Goal: Task Accomplishment & Management: Use online tool/utility

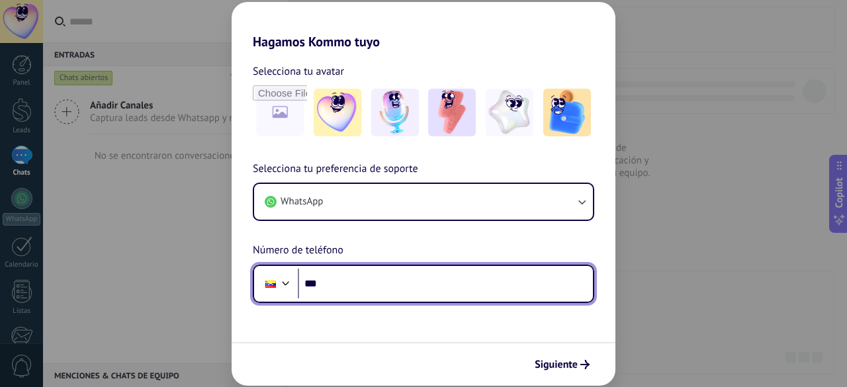
click at [422, 273] on input "***" at bounding box center [445, 284] width 295 height 30
click at [346, 287] on input "***" at bounding box center [445, 284] width 295 height 30
type input "**********"
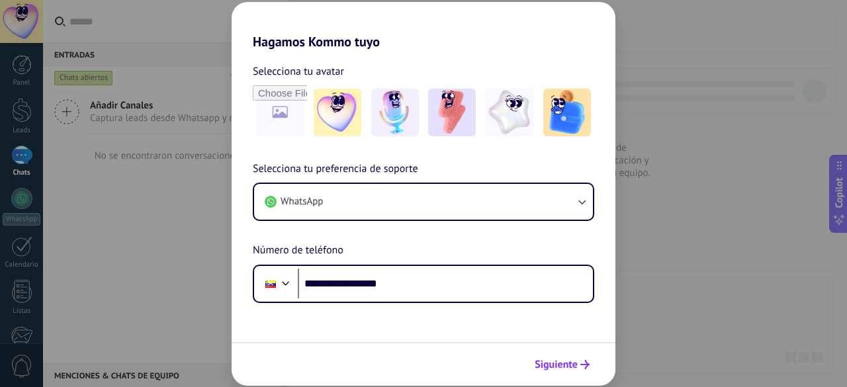
click at [569, 367] on span "Siguiente" at bounding box center [556, 364] width 43 height 9
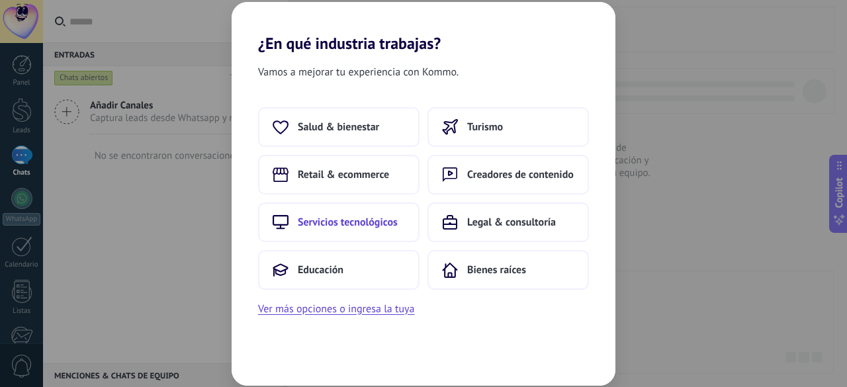
click at [392, 230] on button "Servicios tecnológicos" at bounding box center [339, 223] width 162 height 40
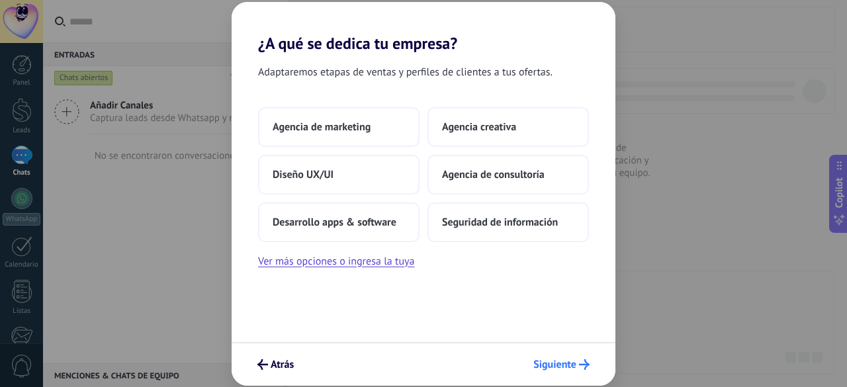
click at [559, 363] on span "Siguiente" at bounding box center [555, 364] width 43 height 9
click at [582, 371] on button "Siguiente" at bounding box center [562, 364] width 68 height 23
click at [367, 220] on span "Desarrollo apps & software" at bounding box center [335, 222] width 124 height 13
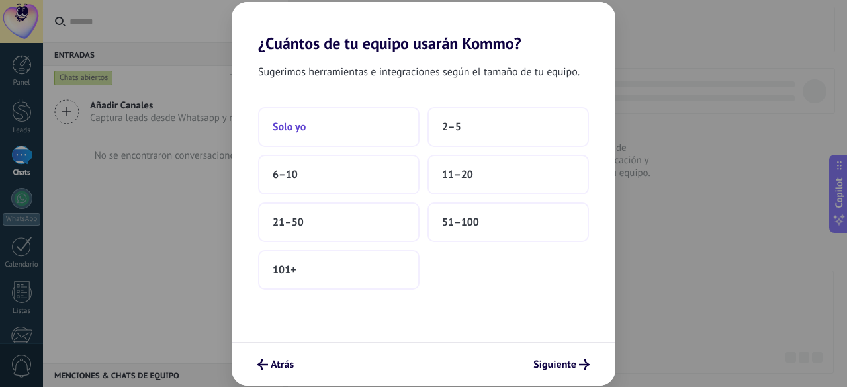
click at [398, 117] on button "Solo yo" at bounding box center [339, 127] width 162 height 40
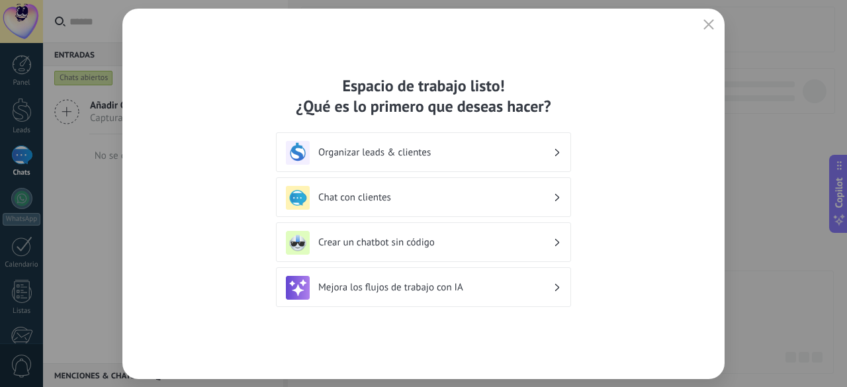
click at [481, 249] on div "Crear un chatbot sin código" at bounding box center [423, 243] width 275 height 24
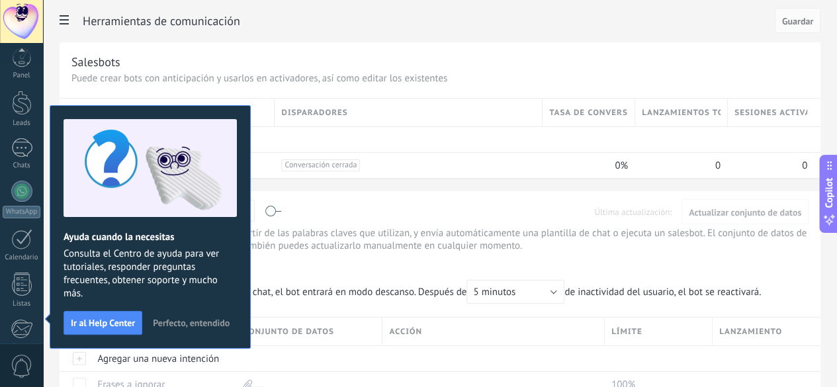
scroll to position [162, 0]
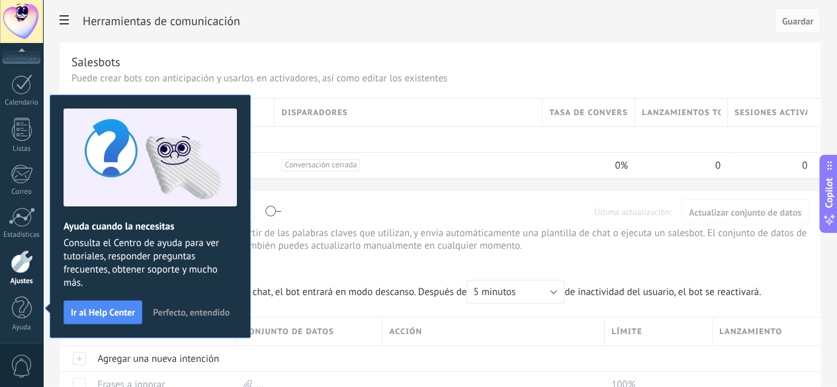
click at [212, 316] on span "Perfecto, entendido" at bounding box center [191, 312] width 77 height 9
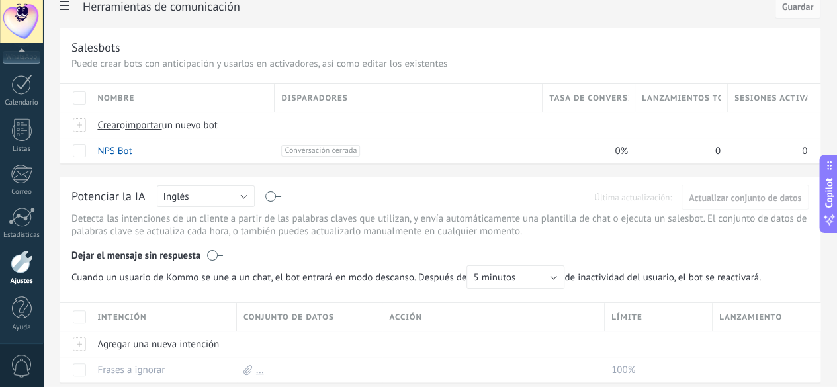
scroll to position [0, 0]
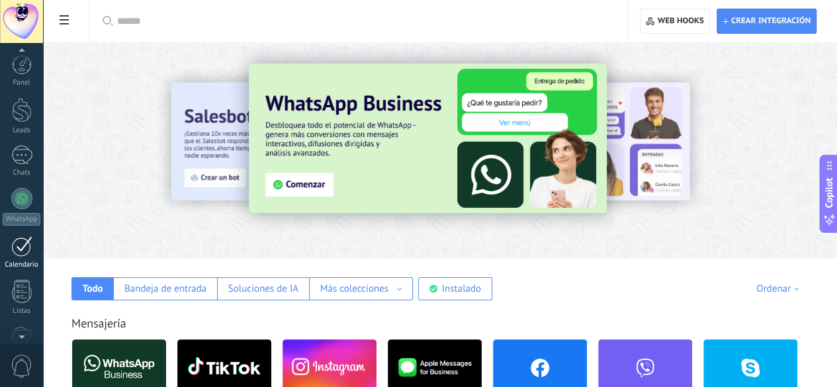
scroll to position [1, 0]
click at [24, 71] on div at bounding box center [22, 64] width 20 height 20
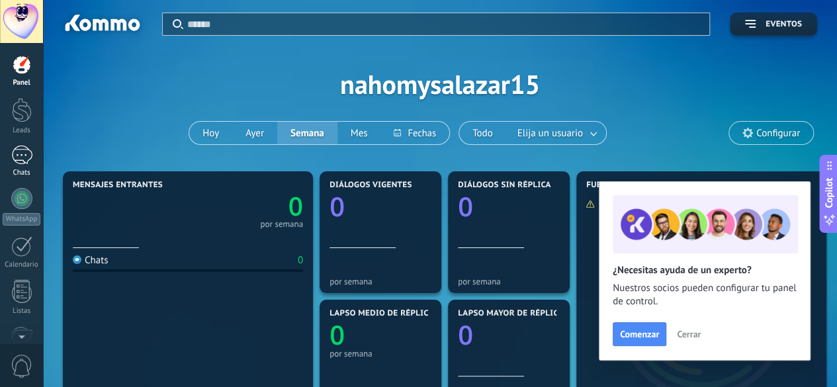
click at [11, 154] on div at bounding box center [21, 155] width 21 height 19
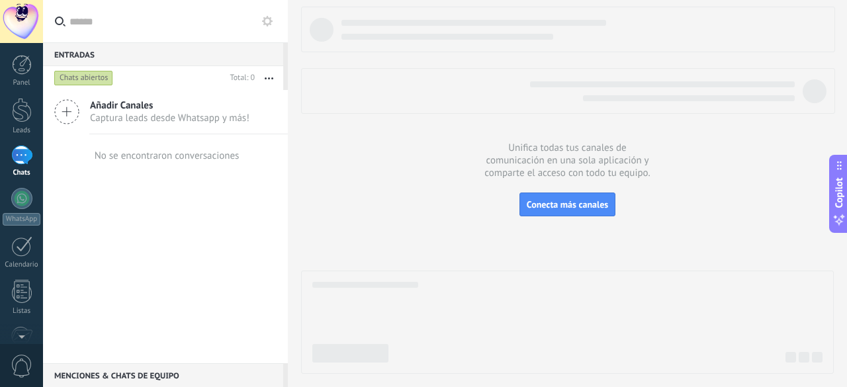
click at [130, 112] on span "Captura leads desde Whatsapp y más!" at bounding box center [170, 118] width 160 height 13
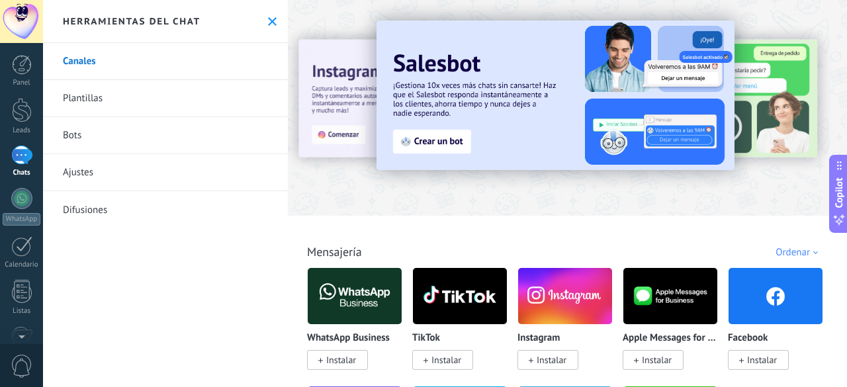
click at [177, 130] on link "Bots" at bounding box center [165, 135] width 245 height 37
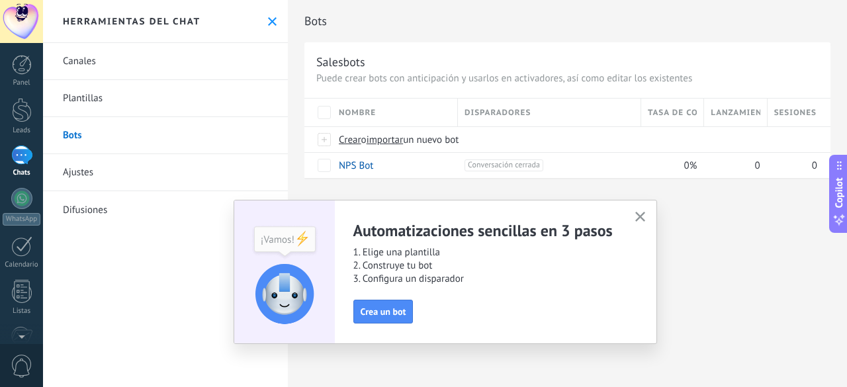
click at [641, 220] on icon "button" at bounding box center [640, 217] width 10 height 10
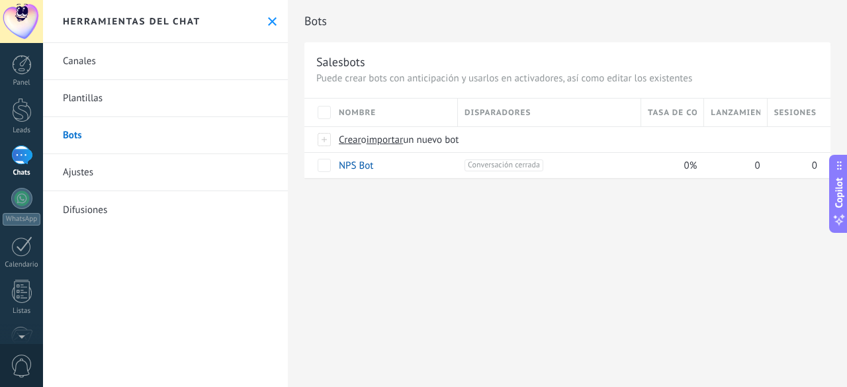
click at [193, 104] on link "Plantillas" at bounding box center [165, 98] width 245 height 37
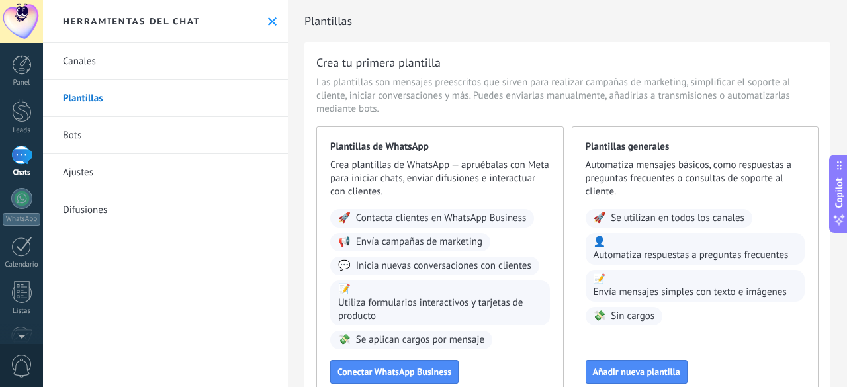
click at [81, 71] on link "Canales" at bounding box center [165, 61] width 245 height 37
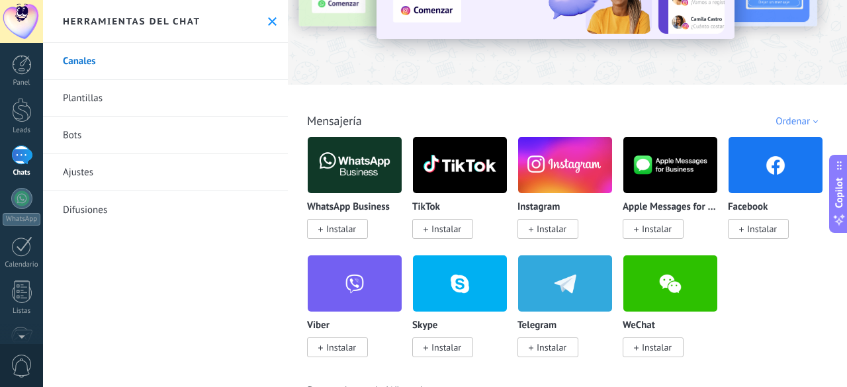
scroll to position [131, 0]
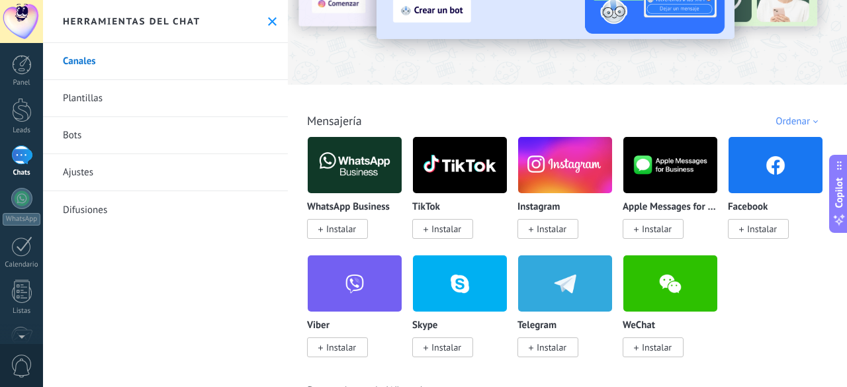
click at [791, 122] on div "Ordenar" at bounding box center [799, 121] width 47 height 13
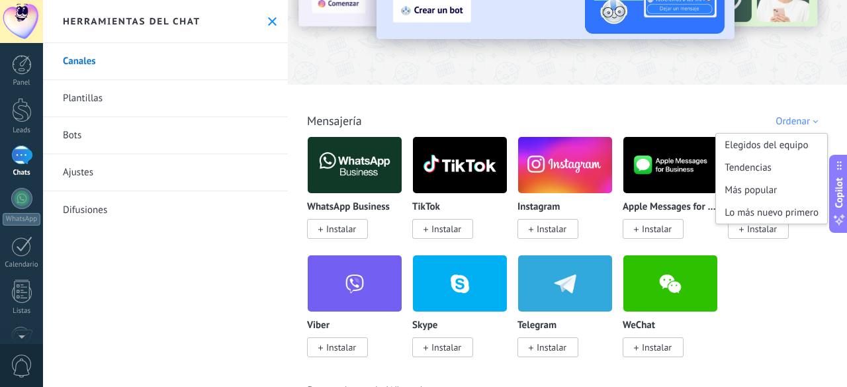
click at [791, 122] on div "Ordenar" at bounding box center [799, 121] width 47 height 13
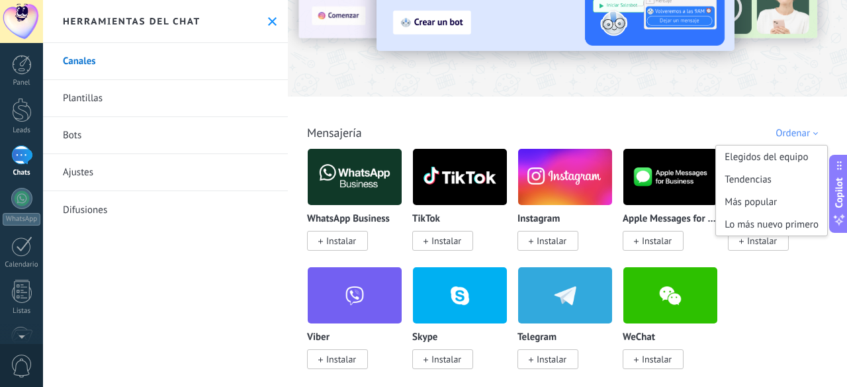
scroll to position [120, 0]
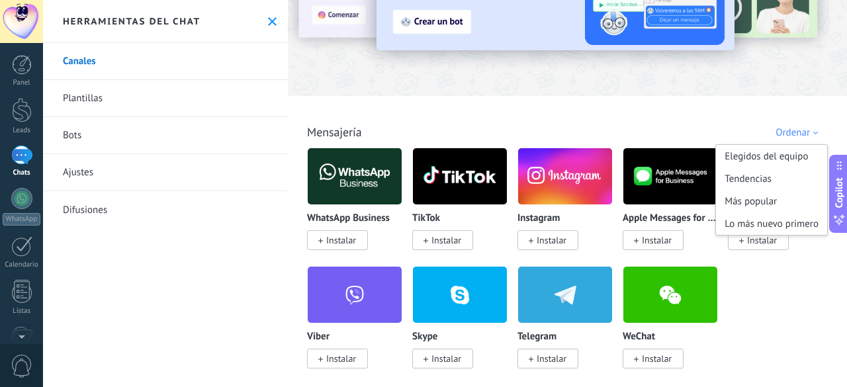
click at [812, 281] on div "WhatsApp Business Instalar TikTok Instalar Instagram Instalar Apple Messages fo…" at bounding box center [574, 266] width 535 height 237
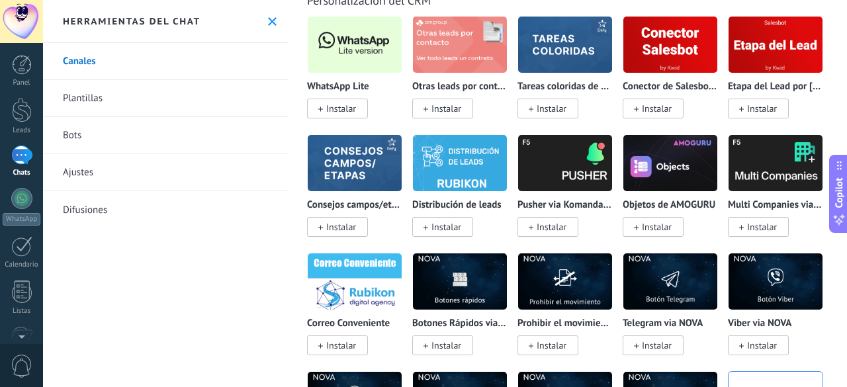
scroll to position [3284, 0]
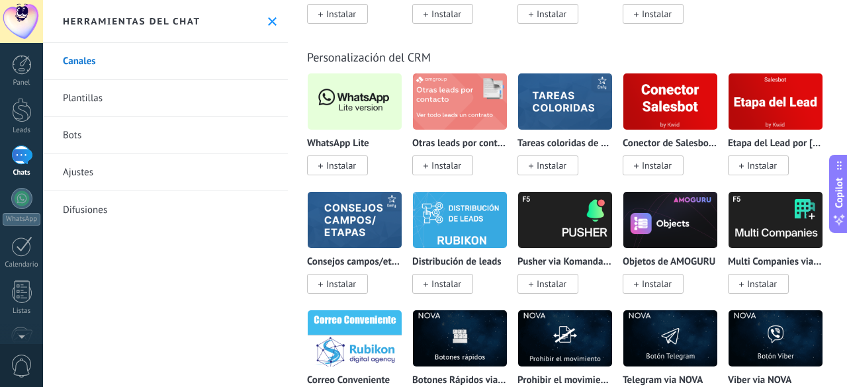
click at [347, 171] on span "Instalar" at bounding box center [341, 166] width 30 height 12
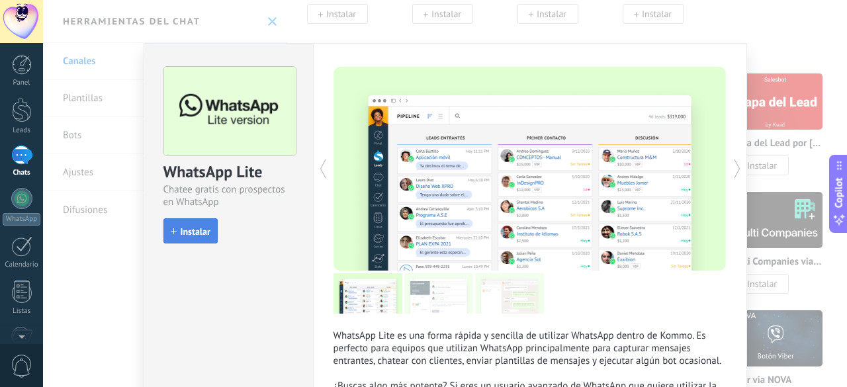
click at [209, 232] on button "Instalar" at bounding box center [190, 230] width 54 height 25
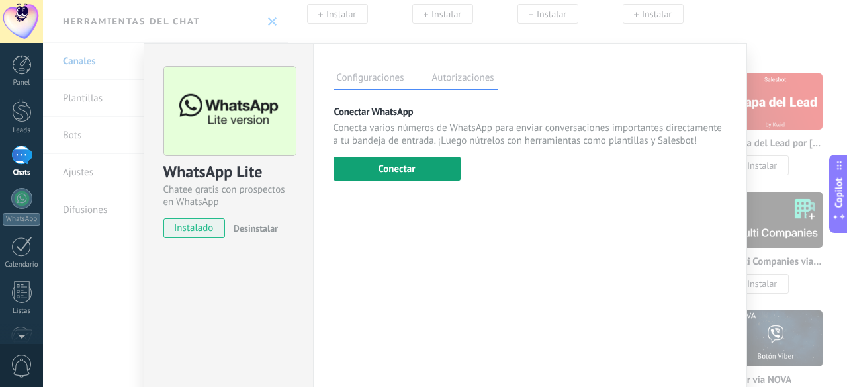
click at [367, 162] on button "Conectar" at bounding box center [397, 169] width 127 height 24
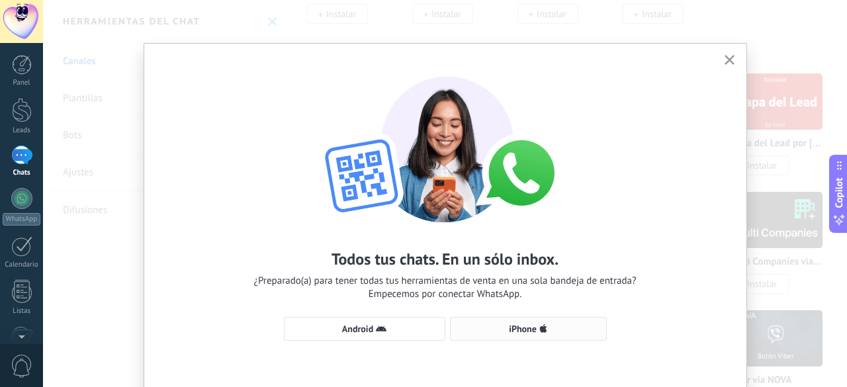
click at [509, 330] on span "iPhone" at bounding box center [523, 328] width 28 height 9
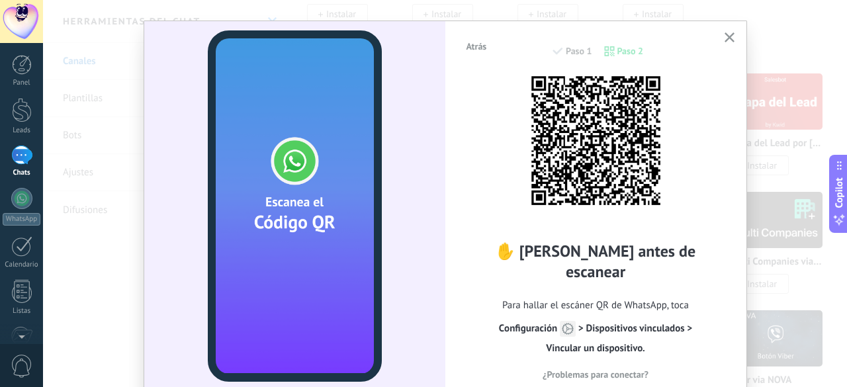
scroll to position [23, 0]
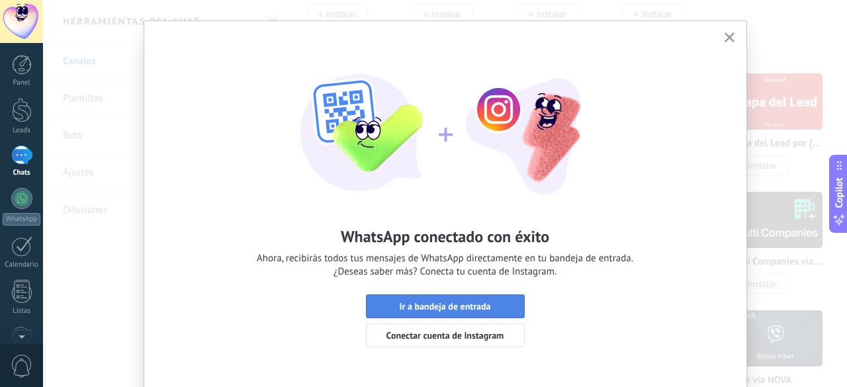
click at [451, 309] on span "Ir a bandeja de entrada" at bounding box center [444, 306] width 91 height 9
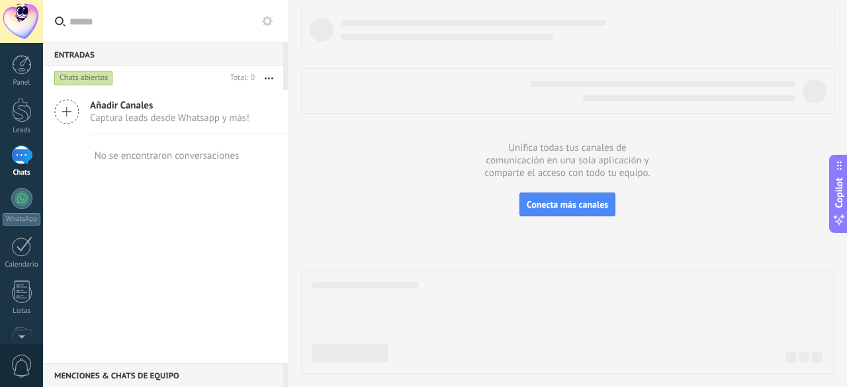
click at [97, 75] on div "Chats abiertos" at bounding box center [83, 78] width 59 height 16
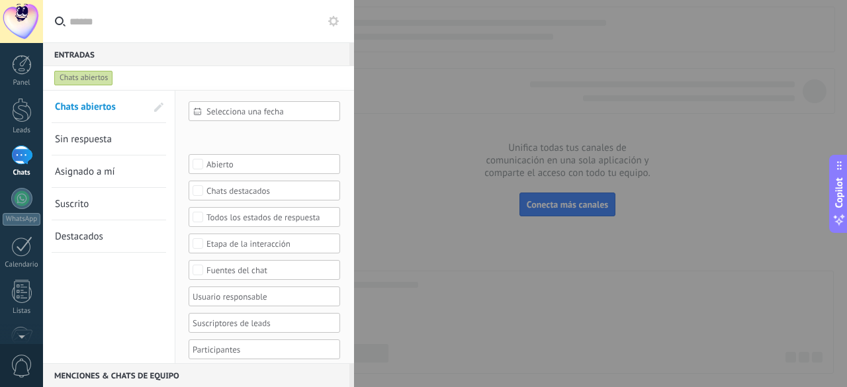
click at [94, 143] on span "Sin respuesta" at bounding box center [83, 139] width 57 height 13
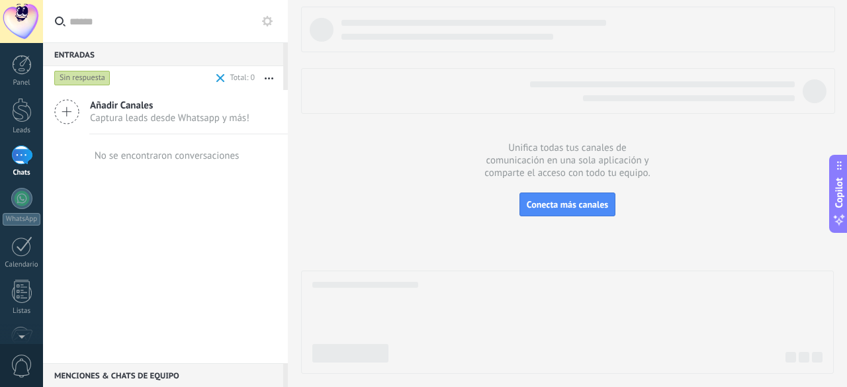
click at [96, 75] on div "Sin respuesta" at bounding box center [82, 78] width 56 height 16
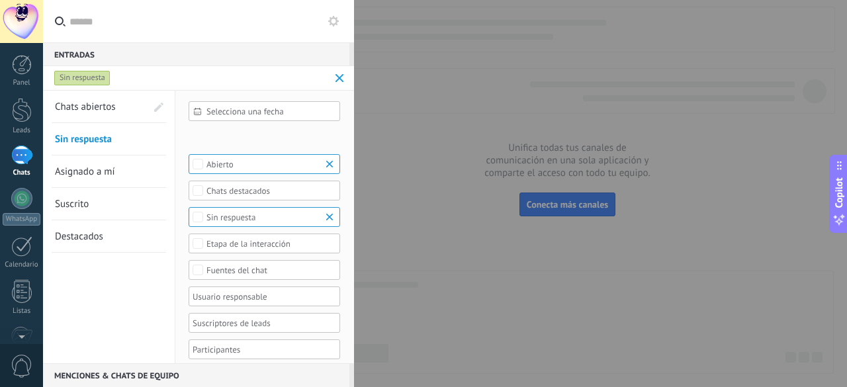
click at [334, 77] on span at bounding box center [339, 78] width 15 height 26
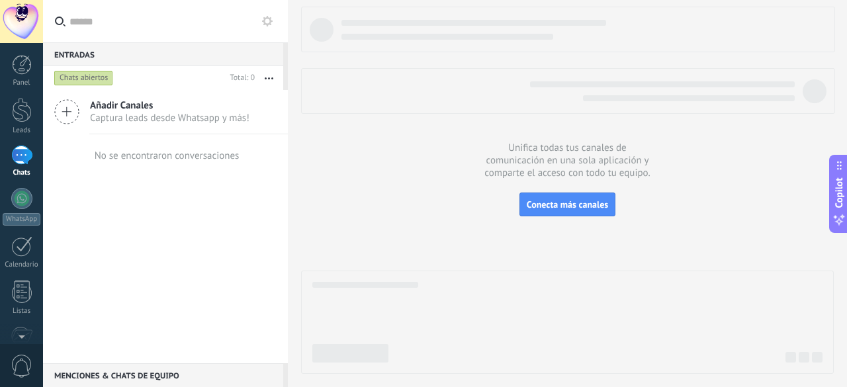
click at [101, 117] on span "Captura leads desde Whatsapp y más!" at bounding box center [170, 118] width 160 height 13
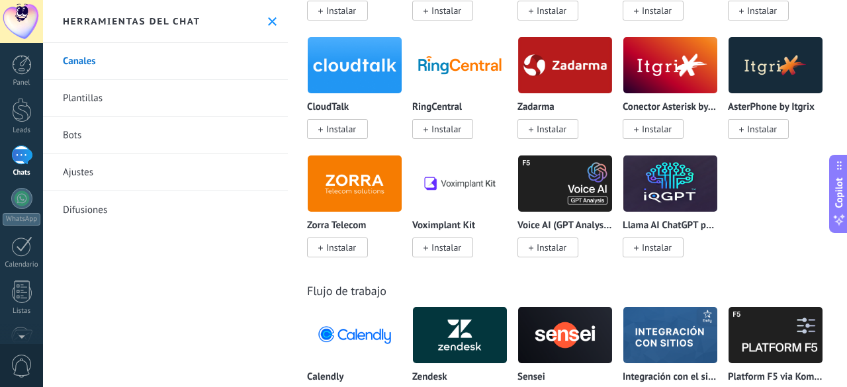
scroll to position [1818, 0]
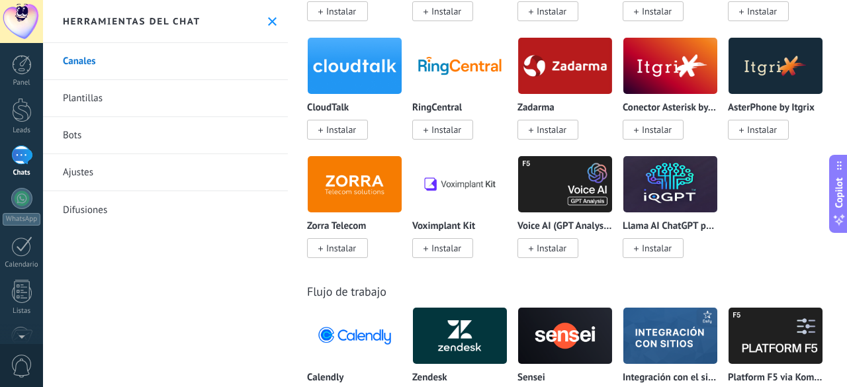
click at [135, 115] on link "Plantillas" at bounding box center [165, 98] width 245 height 37
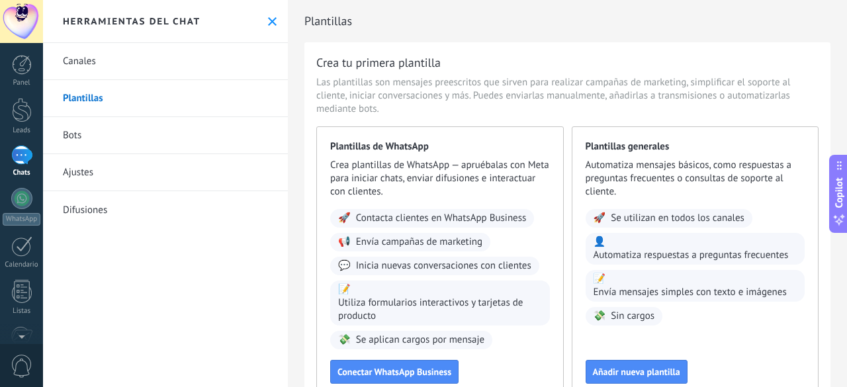
click at [89, 147] on link "Bots" at bounding box center [165, 135] width 245 height 37
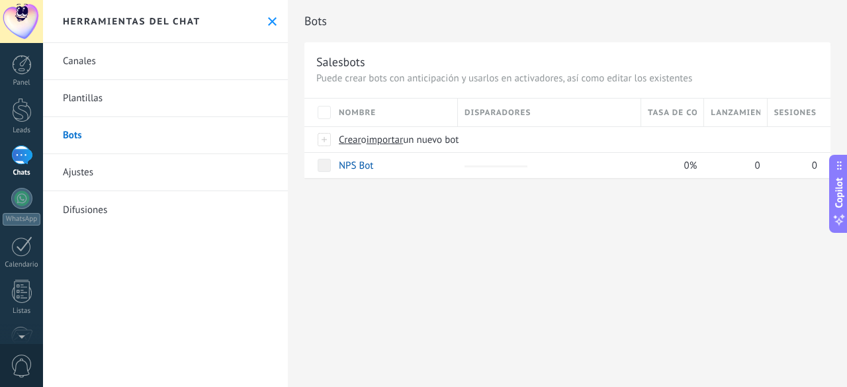
click at [94, 189] on link "Ajustes" at bounding box center [165, 172] width 245 height 37
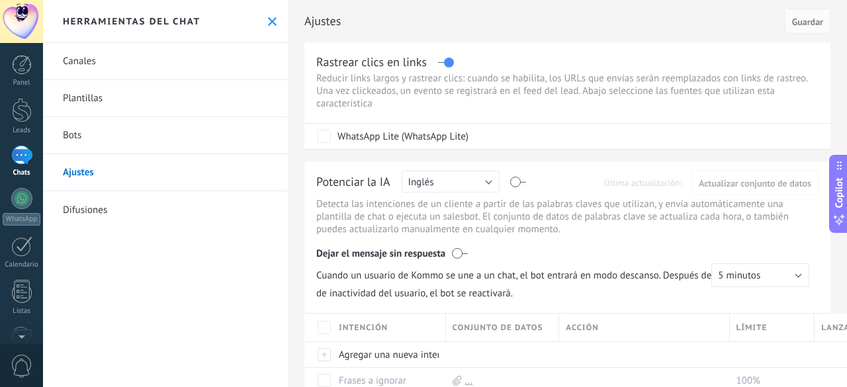
click at [87, 71] on link "Canales" at bounding box center [165, 61] width 245 height 37
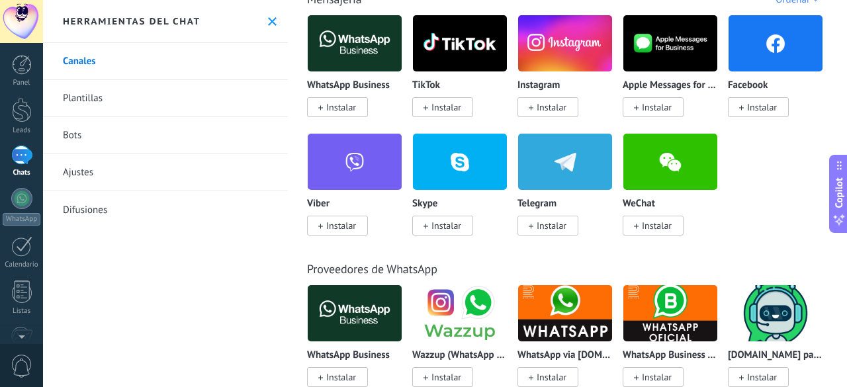
scroll to position [163, 0]
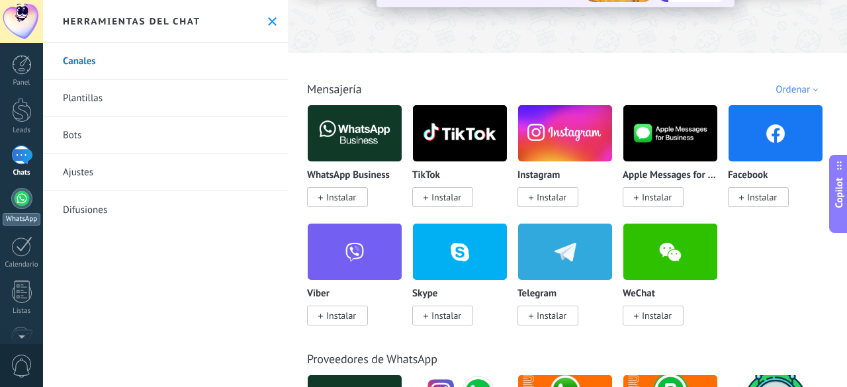
click at [30, 203] on link "WhatsApp" at bounding box center [21, 207] width 43 height 38
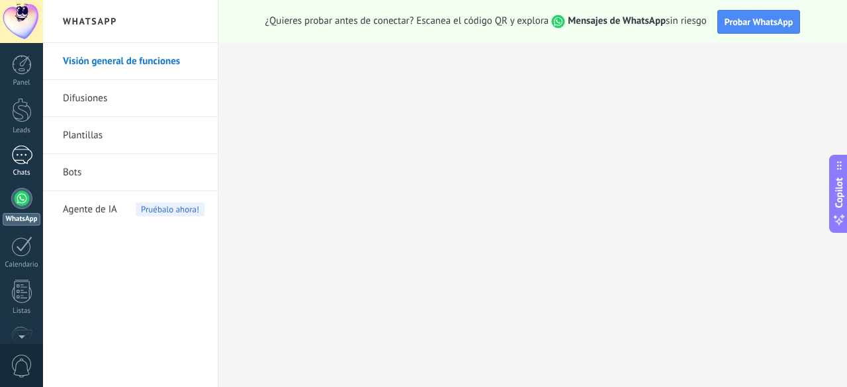
click at [22, 152] on div at bounding box center [21, 155] width 21 height 19
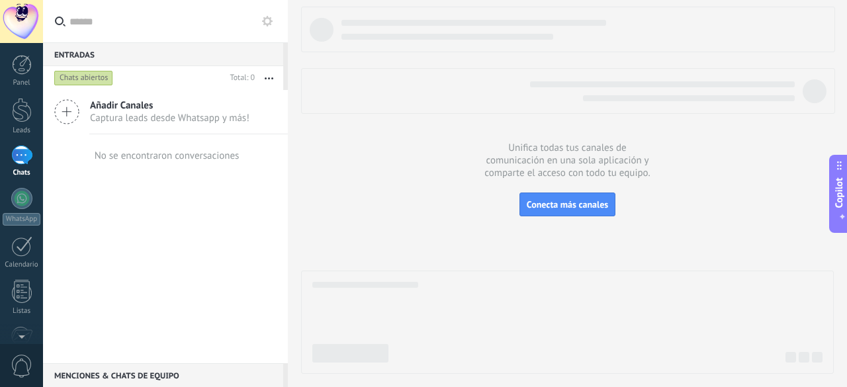
click at [136, 111] on span "Añadir Canales" at bounding box center [170, 105] width 160 height 13
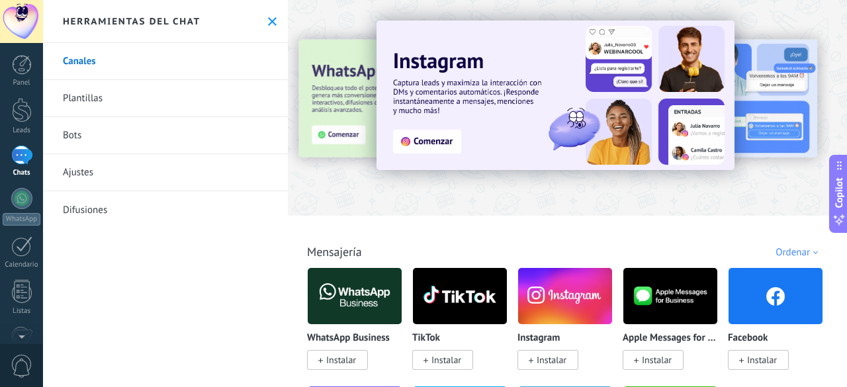
click at [268, 25] on icon at bounding box center [272, 21] width 9 height 9
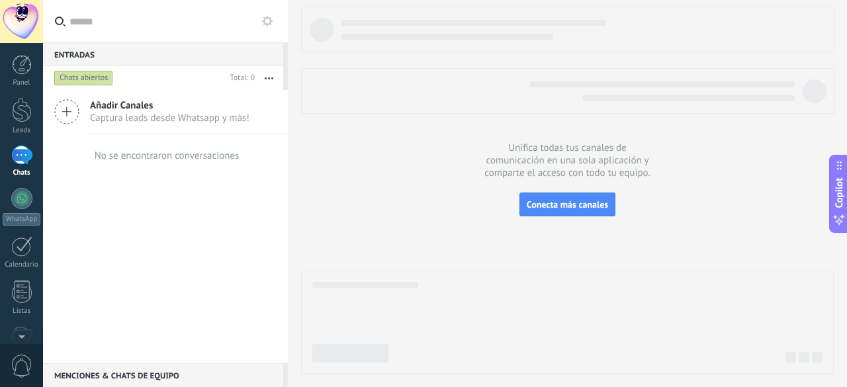
click at [155, 375] on div "Menciones & Chats de equipo 0" at bounding box center [163, 375] width 240 height 24
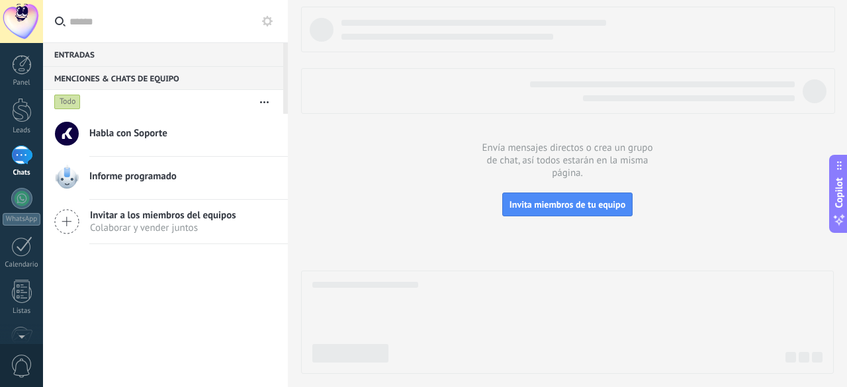
click at [69, 66] on div "Menciones & Chats de equipo 0" at bounding box center [163, 78] width 240 height 24
click at [79, 54] on div "Entradas 0" at bounding box center [163, 54] width 240 height 24
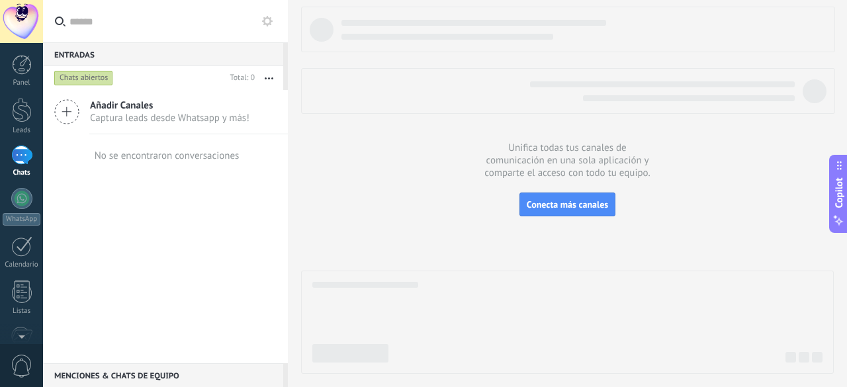
click at [187, 132] on div "Añadir Canales Captura leads desde Whatsapp y más!" at bounding box center [165, 112] width 245 height 44
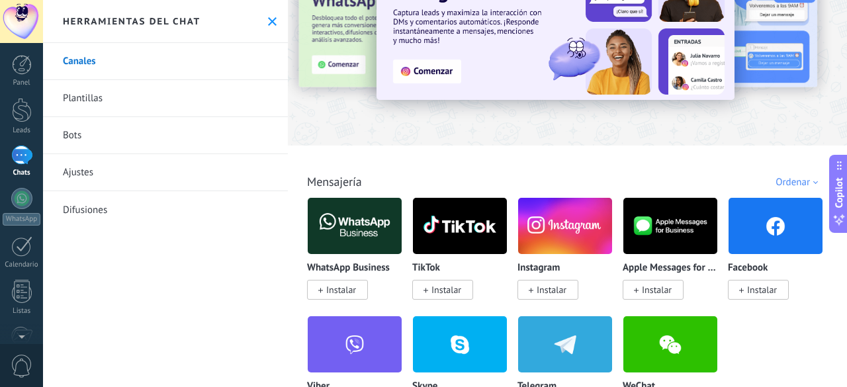
scroll to position [70, 0]
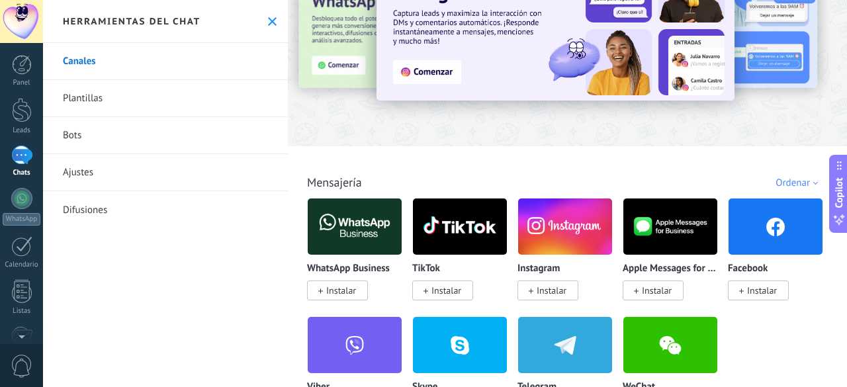
click at [20, 369] on span "0" at bounding box center [22, 366] width 23 height 23
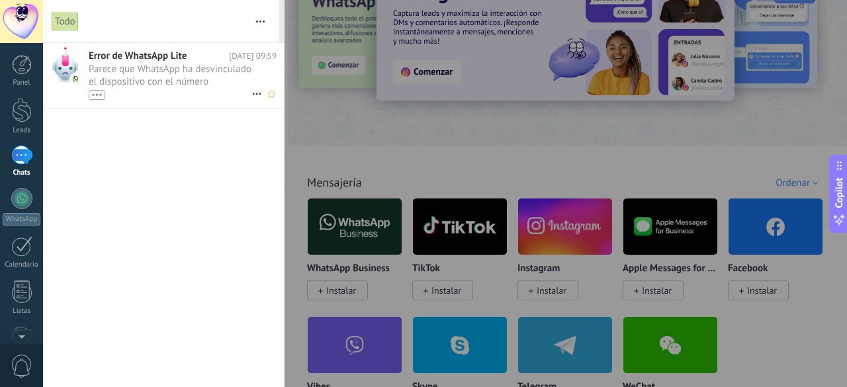
click at [157, 80] on span "Parece que WhatsApp ha desvinculado el dispositivo con el número (584129296922)…" at bounding box center [170, 81] width 163 height 37
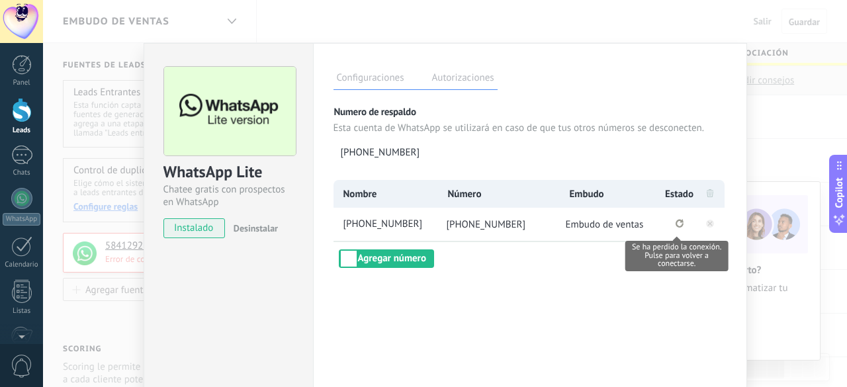
click at [678, 226] on icon "Se ha perdido la conexión. Pulse para volver a conectarse." at bounding box center [680, 223] width 8 height 9
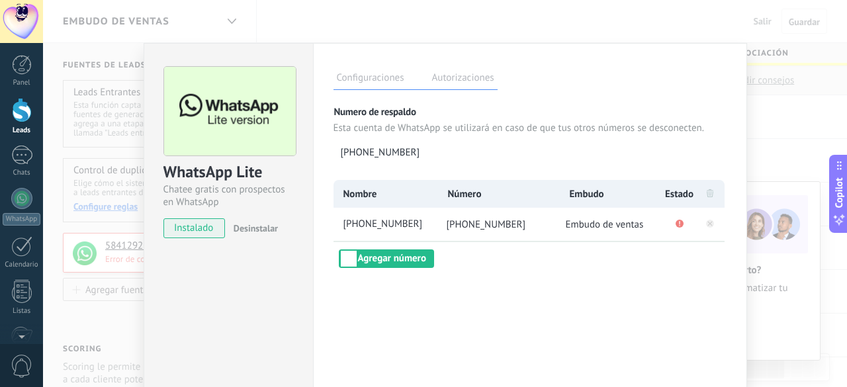
click at [459, 77] on label "Autorizaciones" at bounding box center [463, 79] width 69 height 19
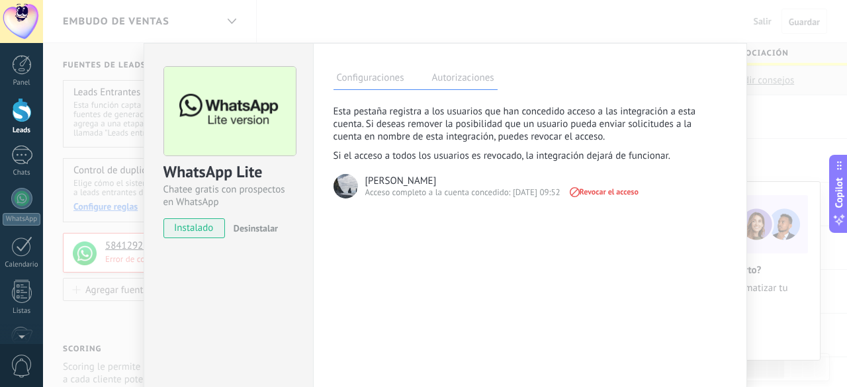
click at [382, 79] on label "Configuraciones" at bounding box center [371, 79] width 74 height 19
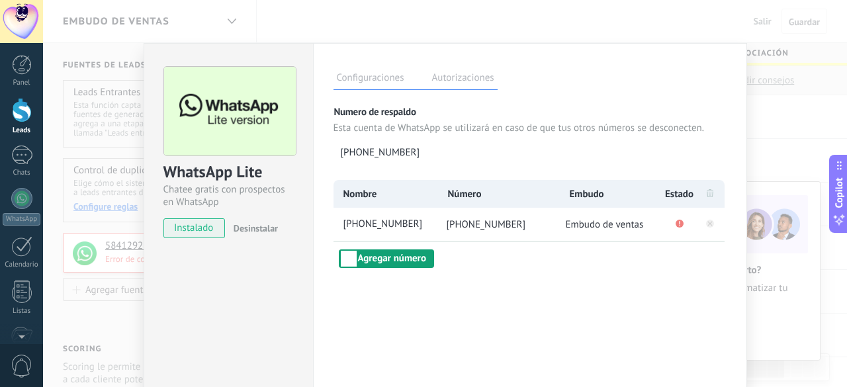
click at [385, 263] on button "Agregar número" at bounding box center [386, 259] width 95 height 19
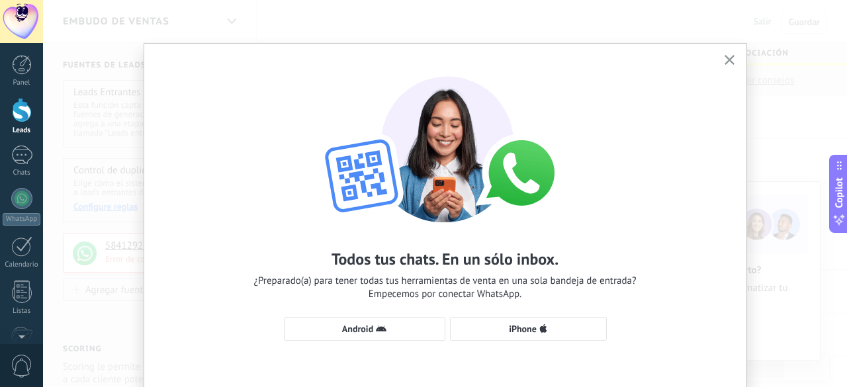
scroll to position [69, 0]
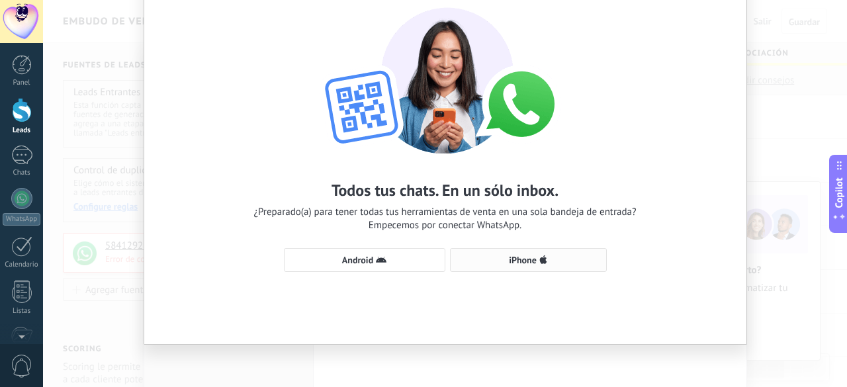
click at [504, 263] on span "iPhone" at bounding box center [528, 260] width 142 height 11
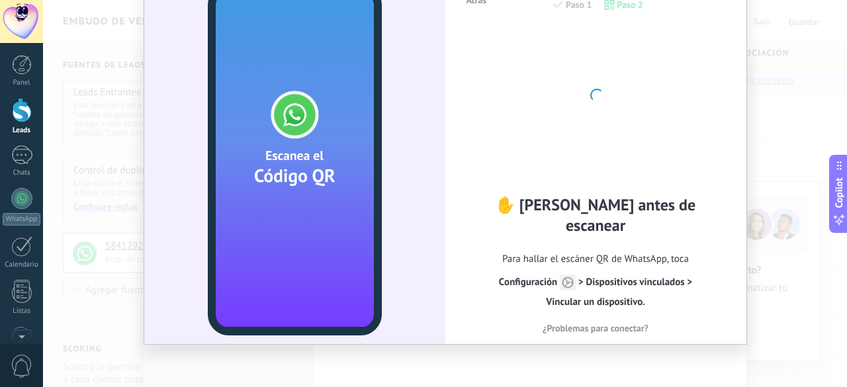
scroll to position [0, 0]
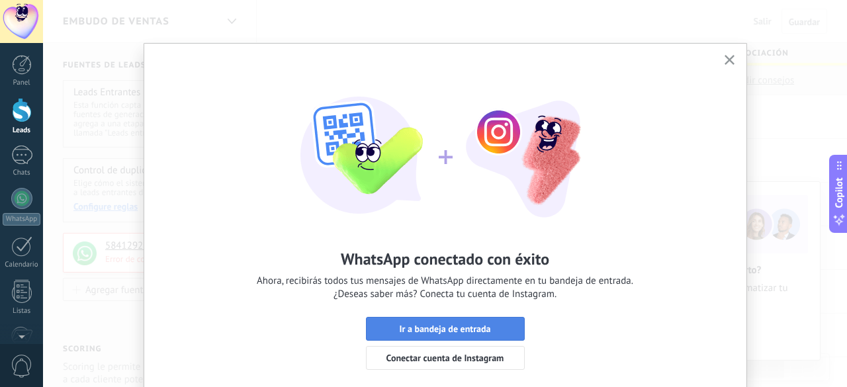
click at [473, 330] on span "Ir a bandeja de entrada" at bounding box center [444, 328] width 91 height 9
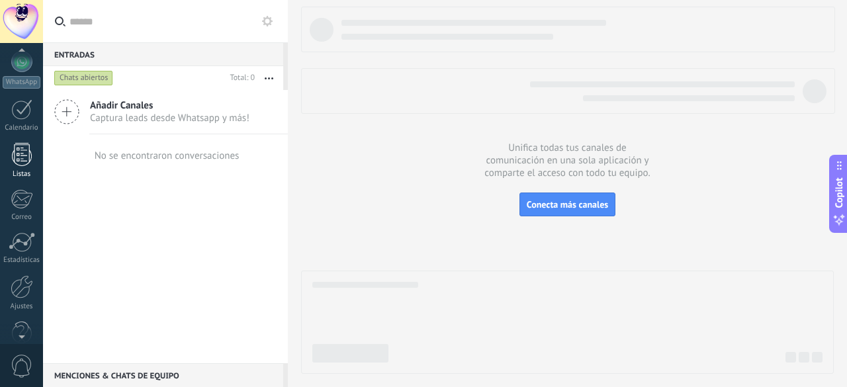
scroll to position [162, 0]
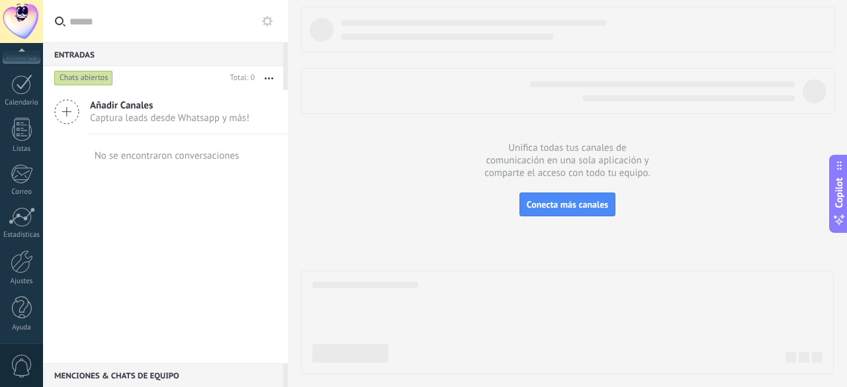
click at [24, 358] on span "0" at bounding box center [22, 366] width 23 height 23
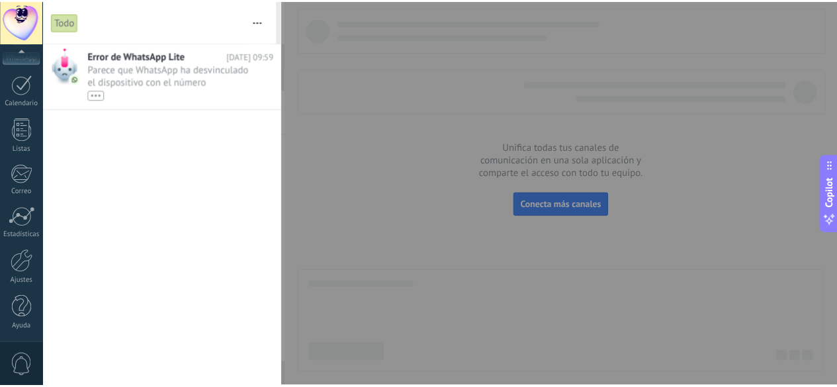
scroll to position [0, 0]
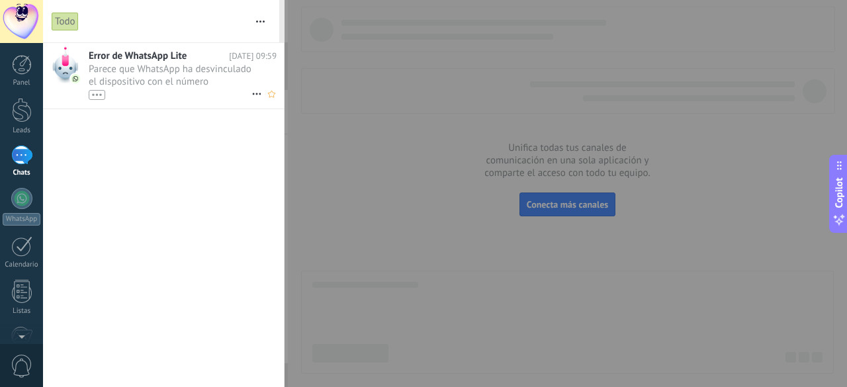
click at [168, 79] on span "Parece que WhatsApp ha desvinculado el dispositivo con el número (584129296922)…" at bounding box center [170, 81] width 163 height 37
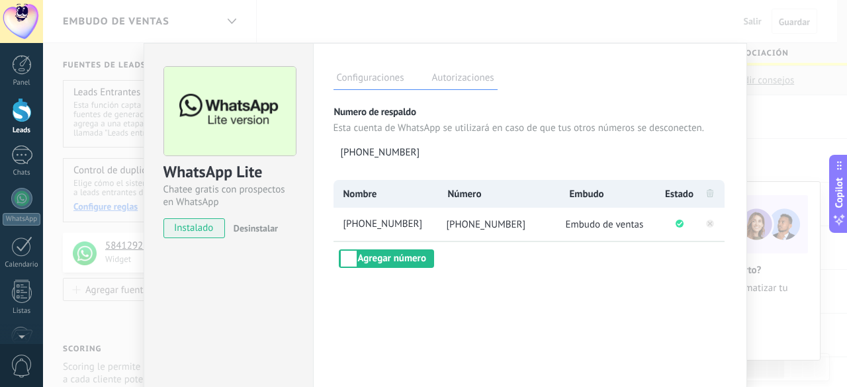
click at [786, 92] on div "WhatsApp Lite Chatee gratis con prospectos en WhatsApp instalado Desinstalar Co…" at bounding box center [445, 193] width 804 height 387
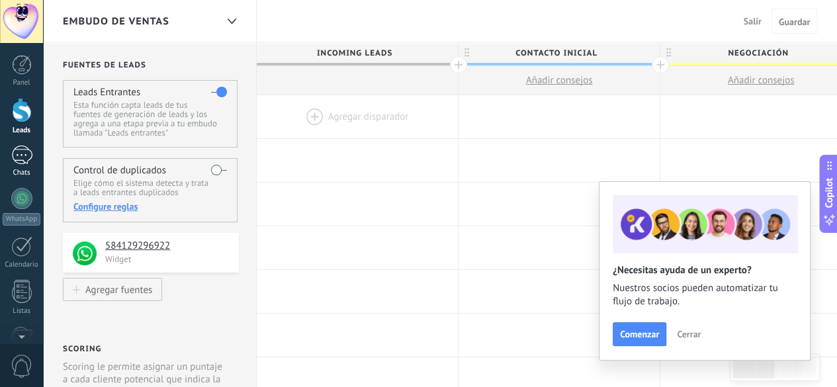
click at [28, 158] on div at bounding box center [21, 155] width 21 height 19
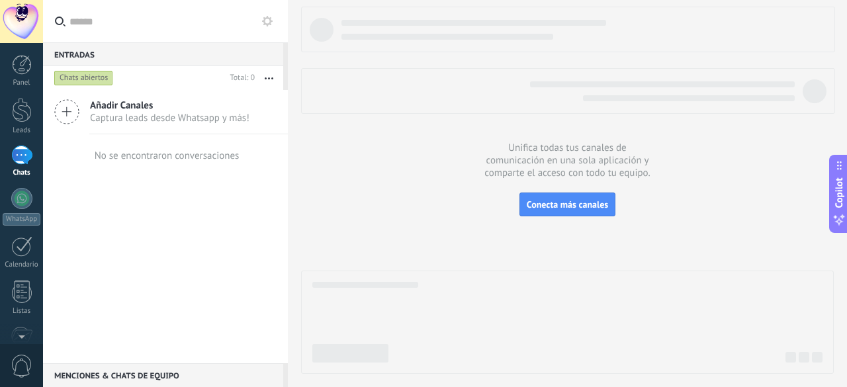
click at [24, 167] on link "Chats" at bounding box center [21, 162] width 43 height 32
click at [71, 109] on icon at bounding box center [66, 111] width 25 height 25
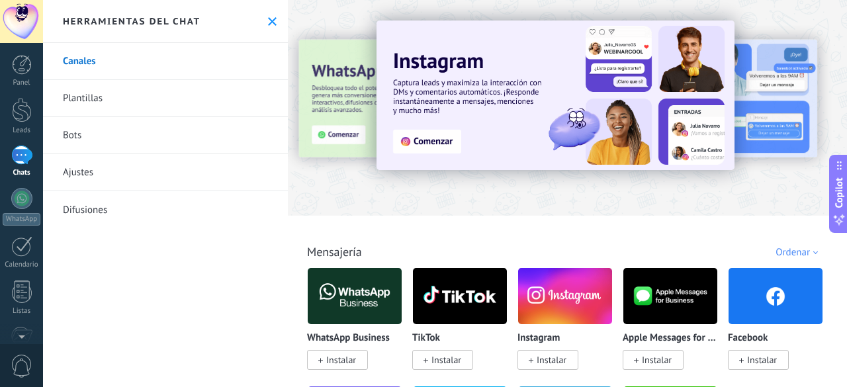
click at [132, 95] on link "Plantillas" at bounding box center [165, 98] width 245 height 37
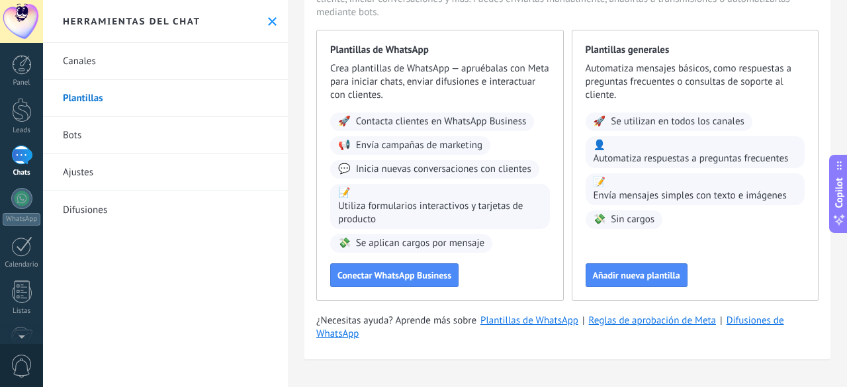
scroll to position [97, 0]
click at [635, 277] on span "Añadir nueva plantilla" at bounding box center [636, 275] width 87 height 9
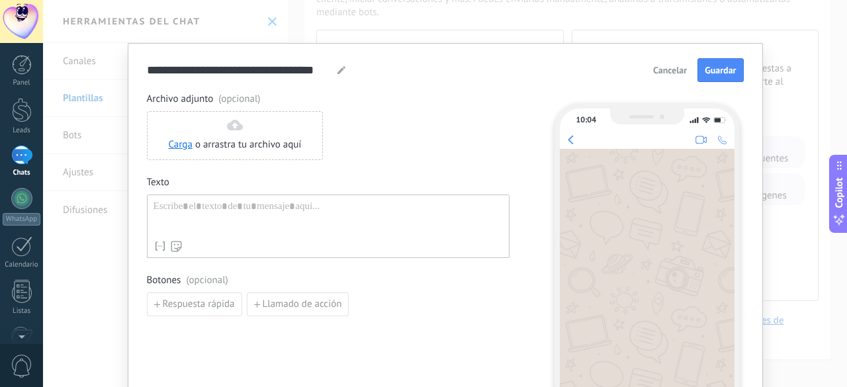
click at [222, 212] on div at bounding box center [329, 218] width 350 height 34
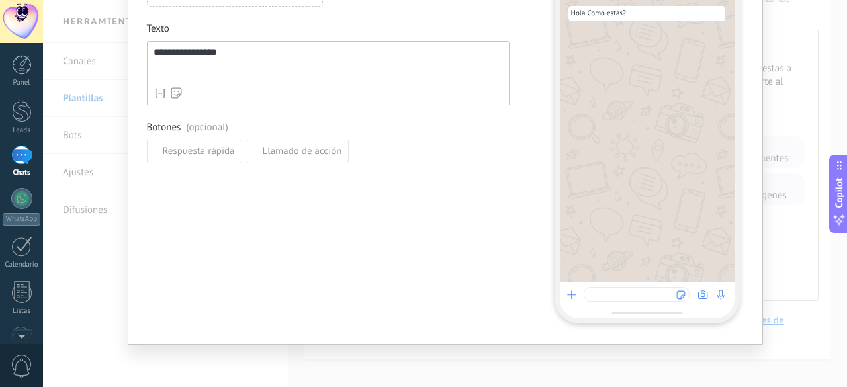
scroll to position [0, 0]
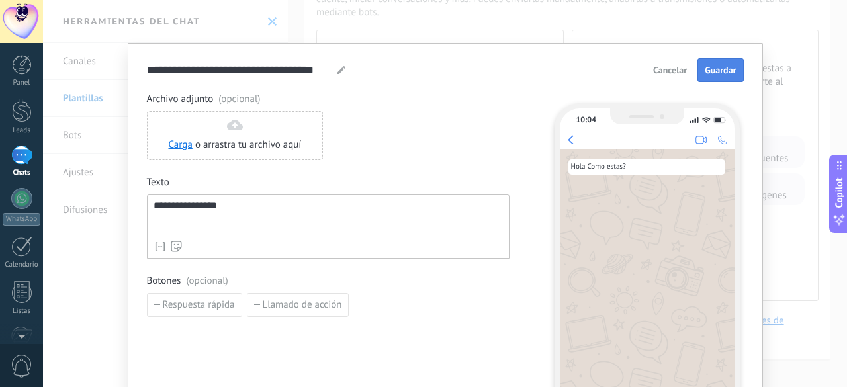
click at [708, 72] on span "Guardar" at bounding box center [720, 70] width 31 height 9
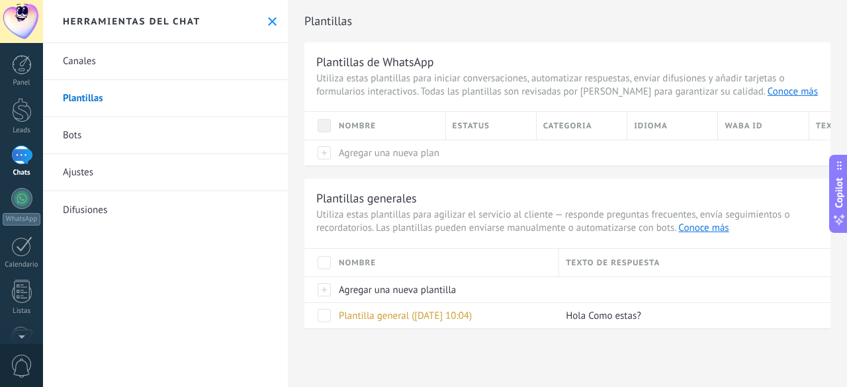
click at [181, 137] on link "Bots" at bounding box center [165, 135] width 245 height 37
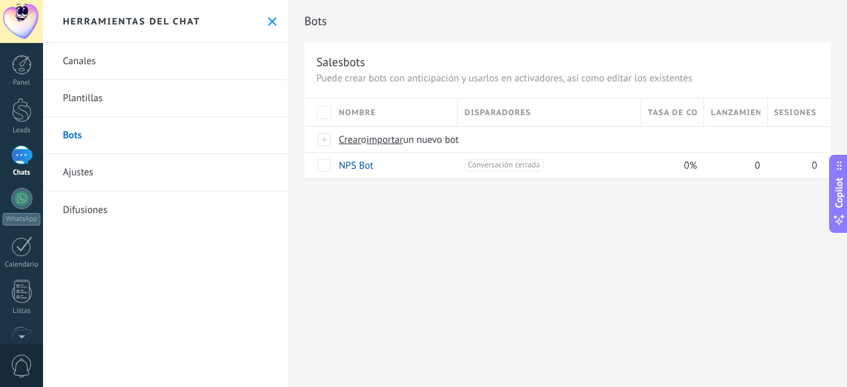
click at [26, 146] on div at bounding box center [21, 155] width 21 height 19
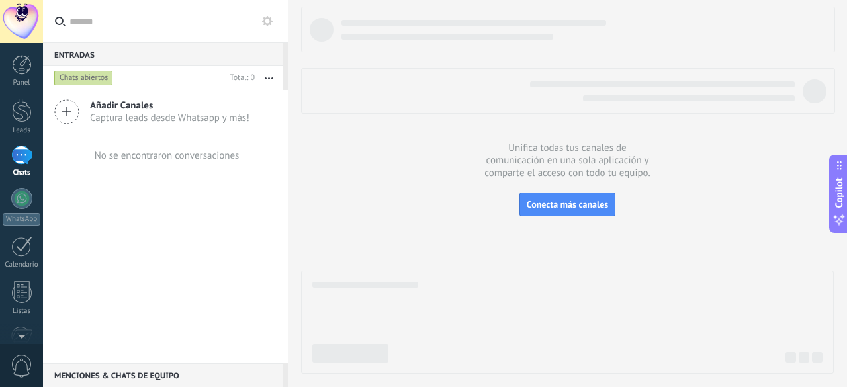
click at [267, 27] on button at bounding box center [267, 21] width 16 height 16
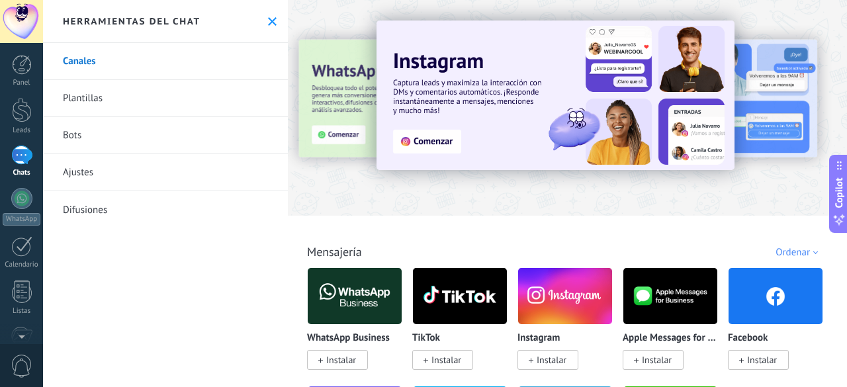
click at [166, 126] on link "Bots" at bounding box center [165, 135] width 245 height 37
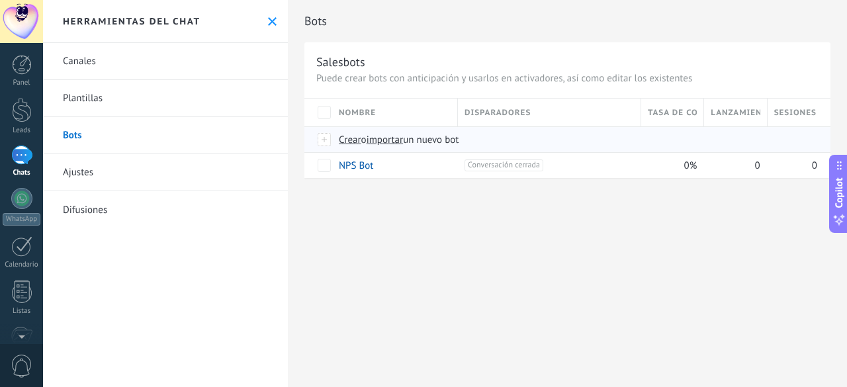
click at [351, 142] on span "Crear" at bounding box center [350, 140] width 23 height 13
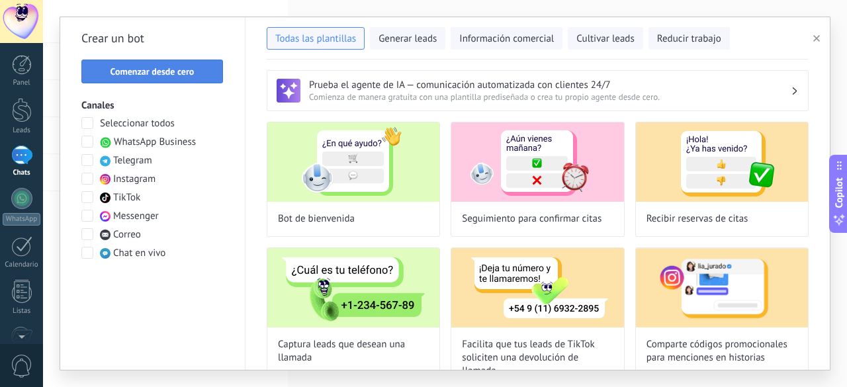
click at [172, 68] on span "Comenzar desde cero" at bounding box center [153, 71] width 84 height 9
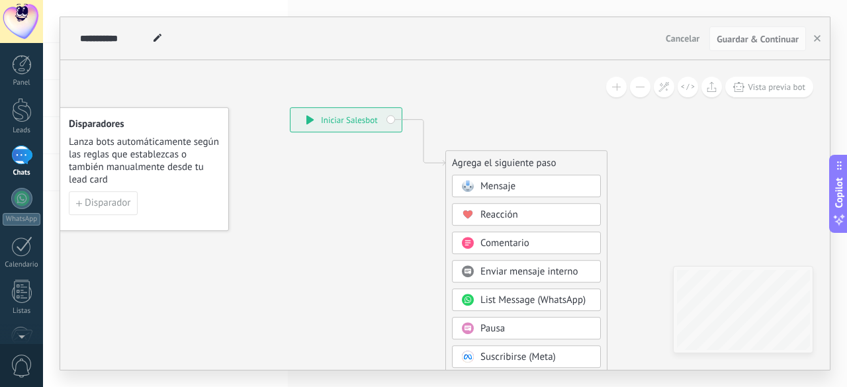
click at [499, 187] on span "Mensaje" at bounding box center [498, 187] width 35 height 13
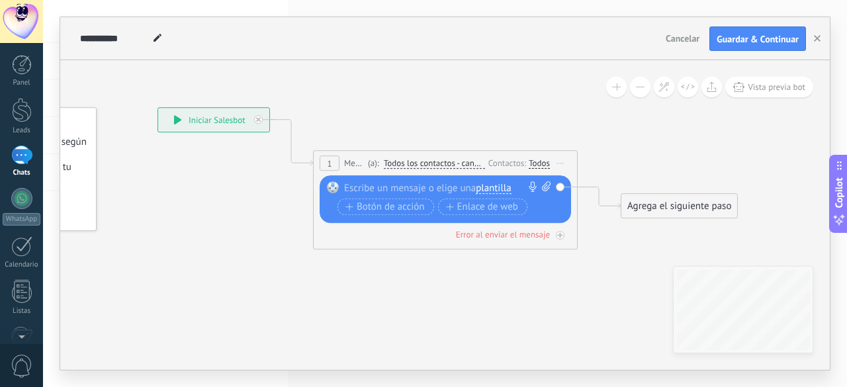
click at [455, 187] on div at bounding box center [442, 188] width 197 height 13
click at [389, 189] on div at bounding box center [442, 188] width 197 height 13
paste div
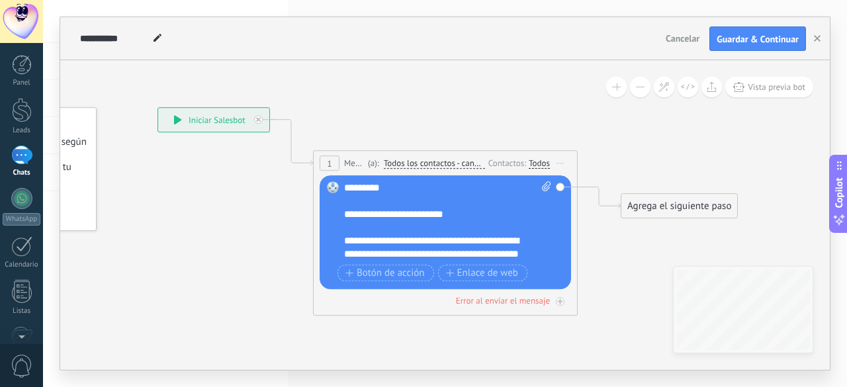
click at [437, 214] on div "**********" at bounding box center [436, 215] width 185 height 13
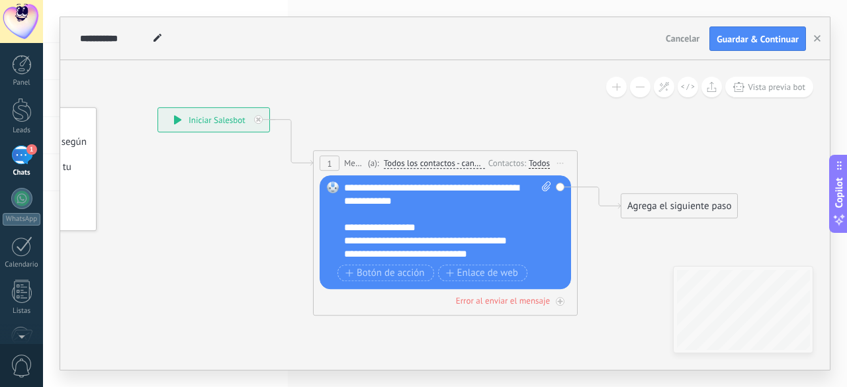
scroll to position [106, 0]
click at [398, 269] on span "Botón de acción" at bounding box center [385, 273] width 79 height 11
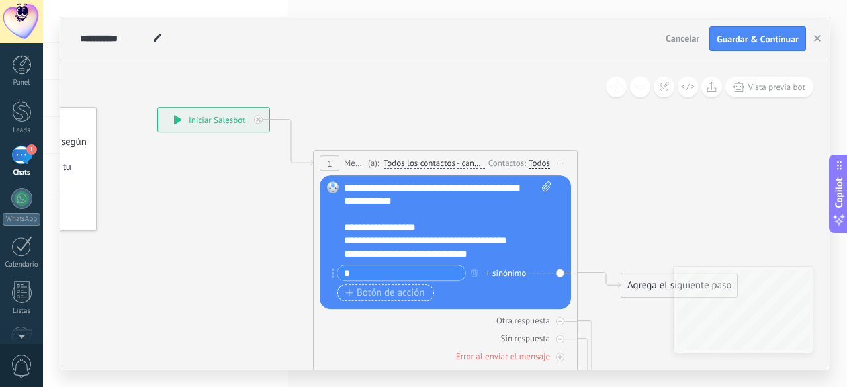
type input "*"
click at [385, 291] on span "Botón de acción" at bounding box center [385, 293] width 79 height 11
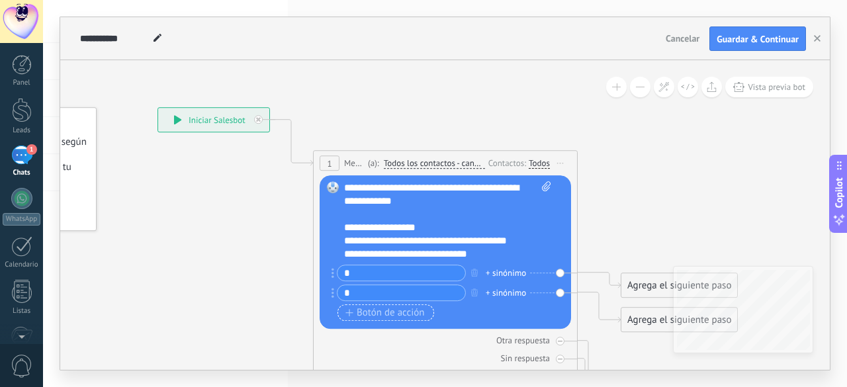
type input "*"
click at [377, 316] on span "Botón de acción" at bounding box center [385, 313] width 79 height 11
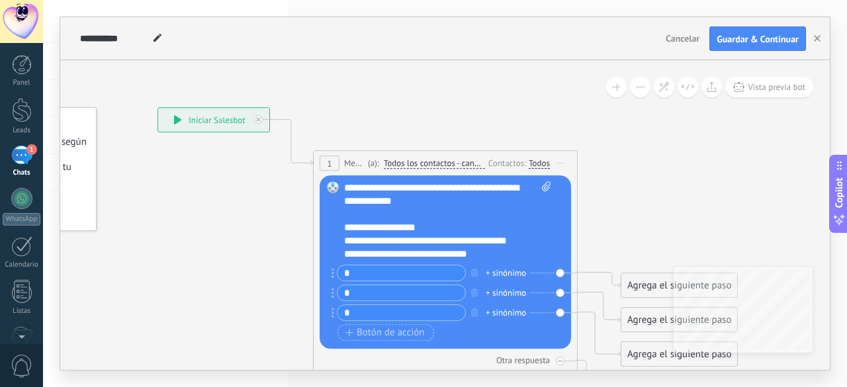
type input "*"
click at [414, 228] on div "**********" at bounding box center [436, 228] width 185 height 13
click at [527, 238] on div "**********" at bounding box center [436, 241] width 185 height 13
click at [527, 238] on div "*****" at bounding box center [436, 241] width 185 height 13
click at [479, 258] on div "**********" at bounding box center [436, 254] width 185 height 13
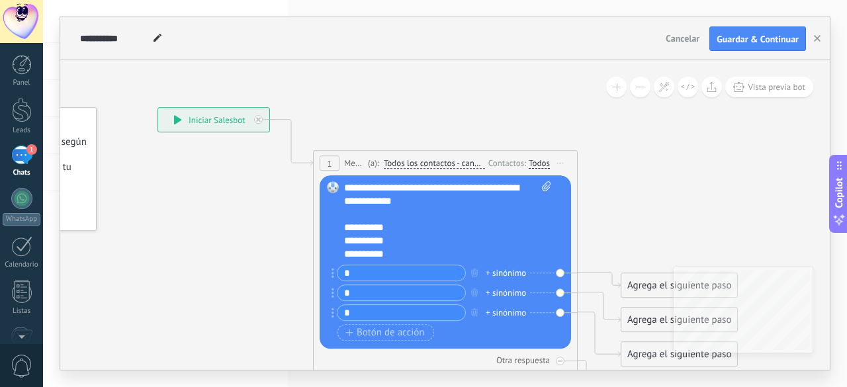
click at [640, 236] on icon at bounding box center [425, 289] width 1197 height 1025
click at [509, 276] on div "+ sinónimo" at bounding box center [506, 273] width 40 height 13
click at [618, 239] on icon at bounding box center [425, 289] width 1197 height 1025
click at [560, 273] on div "Reemplazar Quitar Convertir a mensaje de voz Arrastre la imagen aquí para adjun…" at bounding box center [446, 262] width 252 height 173
click at [665, 292] on div "Agrega el siguiente paso" at bounding box center [680, 286] width 116 height 22
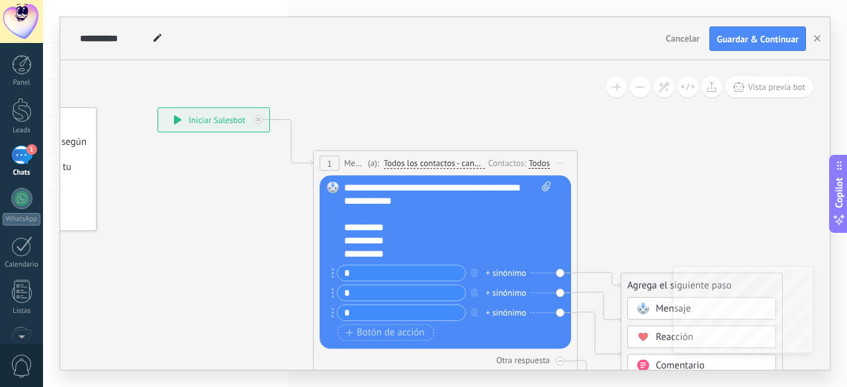
click at [661, 303] on span "Mensaje" at bounding box center [673, 309] width 35 height 13
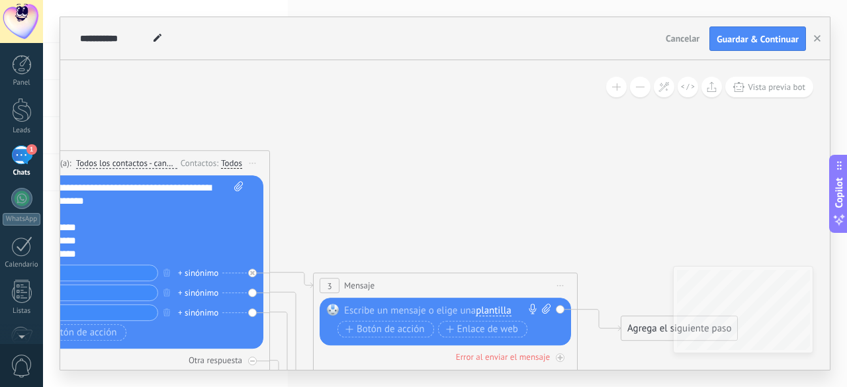
click at [469, 309] on div at bounding box center [442, 310] width 197 height 13
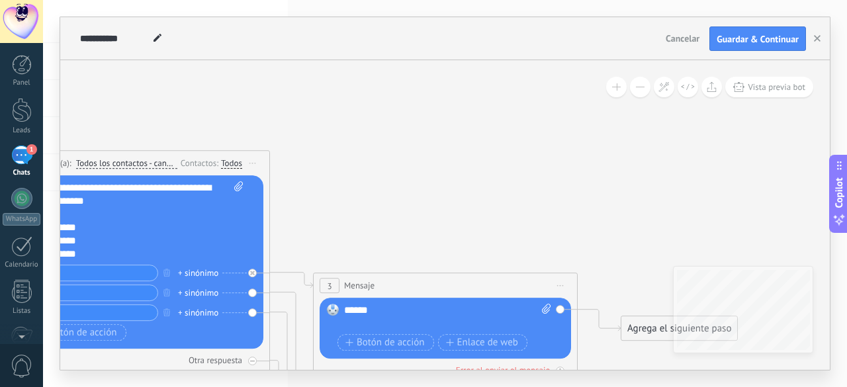
click at [557, 263] on icon at bounding box center [271, 305] width 1505 height 1056
click at [424, 235] on icon at bounding box center [271, 305] width 1505 height 1056
click at [577, 130] on icon at bounding box center [271, 305] width 1505 height 1056
click at [209, 291] on div "+ sinónimo" at bounding box center [198, 293] width 40 height 13
click at [332, 224] on icon at bounding box center [271, 305] width 1505 height 1056
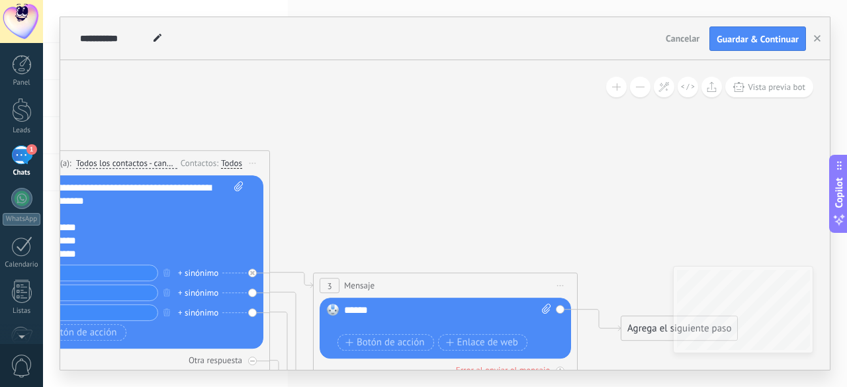
click at [253, 294] on div "Reemplazar Quitar Convertir a mensaje de voz Arrastre la imagen aquí para adjun…" at bounding box center [138, 262] width 252 height 173
click at [189, 291] on div "+ sinónimo" at bounding box center [198, 293] width 40 height 13
click at [375, 206] on icon at bounding box center [271, 305] width 1505 height 1056
click at [248, 293] on div "Reemplazar Quitar Convertir a mensaje de voz Arrastre la imagen aquí para adjun…" at bounding box center [138, 262] width 252 height 173
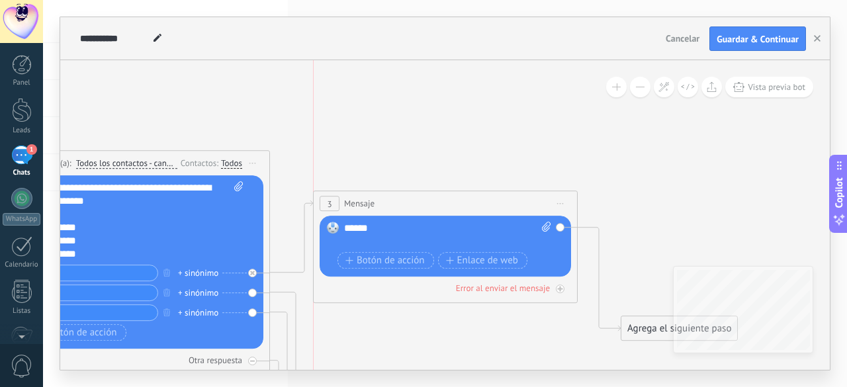
drag, startPoint x: 512, startPoint y: 281, endPoint x: 520, endPoint y: 163, distance: 118.1
click at [520, 192] on div "3 Mensaje ******* (a): Todos los contactos - canales seleccionados Todos los co…" at bounding box center [445, 204] width 263 height 24
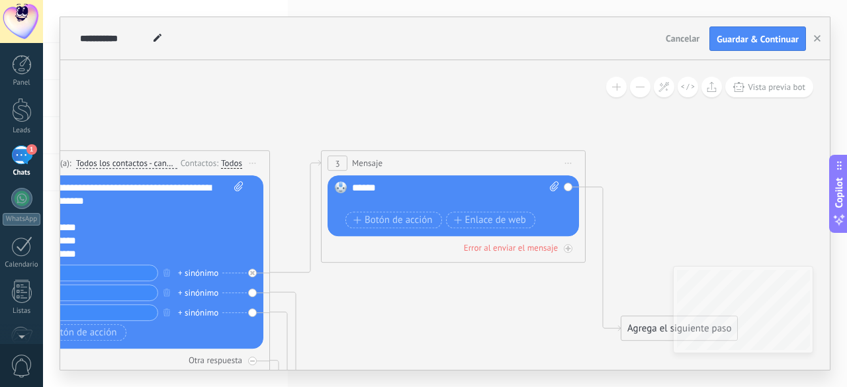
click at [251, 293] on div "Reemplazar Quitar Convertir a mensaje de voz Arrastre la imagen aquí para adjun…" at bounding box center [138, 262] width 252 height 173
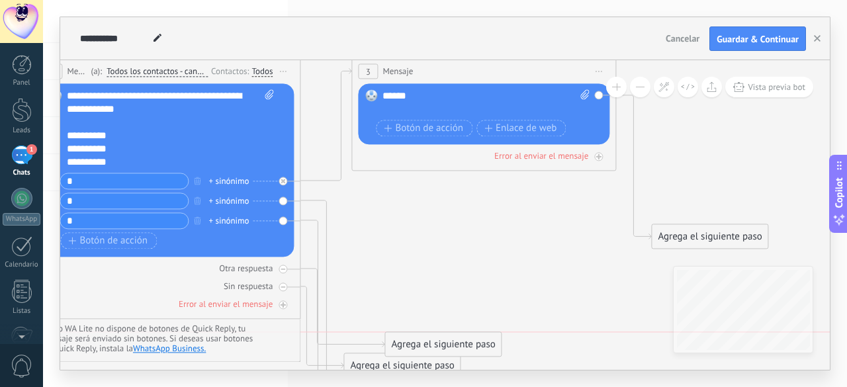
drag, startPoint x: 383, startPoint y: 328, endPoint x: 424, endPoint y: 342, distance: 42.9
click at [424, 342] on div "Agrega el siguiente paso" at bounding box center [443, 345] width 116 height 22
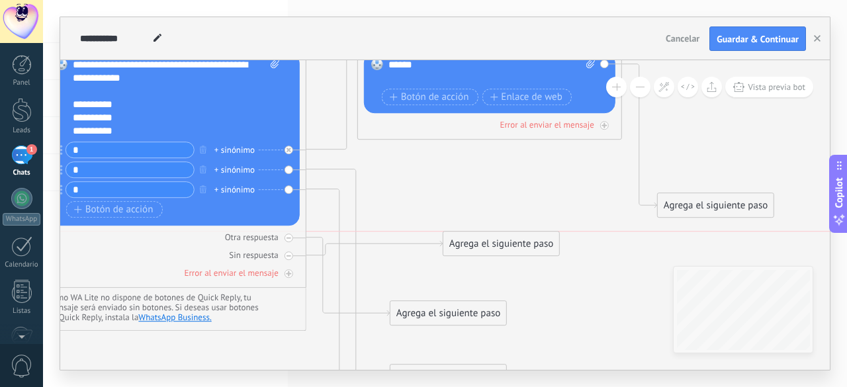
drag, startPoint x: 420, startPoint y: 340, endPoint x: 474, endPoint y: 252, distance: 102.5
click at [474, 252] on div "Agrega el siguiente paso" at bounding box center [501, 245] width 116 height 22
click at [323, 169] on icon at bounding box center [347, 274] width 83 height 210
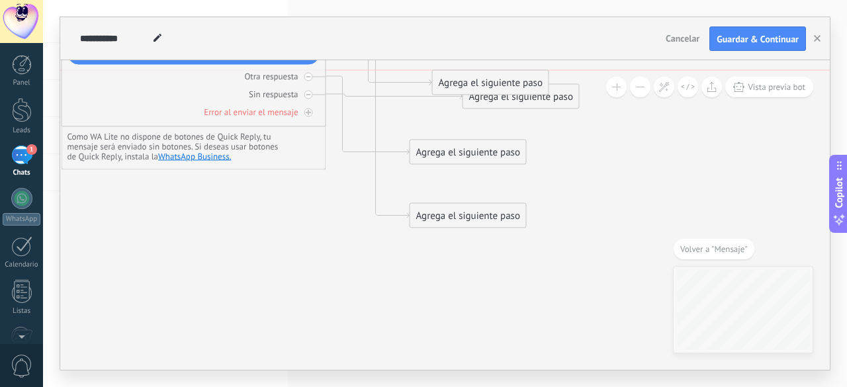
drag, startPoint x: 426, startPoint y: 244, endPoint x: 450, endPoint y: 76, distance: 169.8
click at [450, 76] on div "Agrega el siguiente paso" at bounding box center [491, 83] width 116 height 22
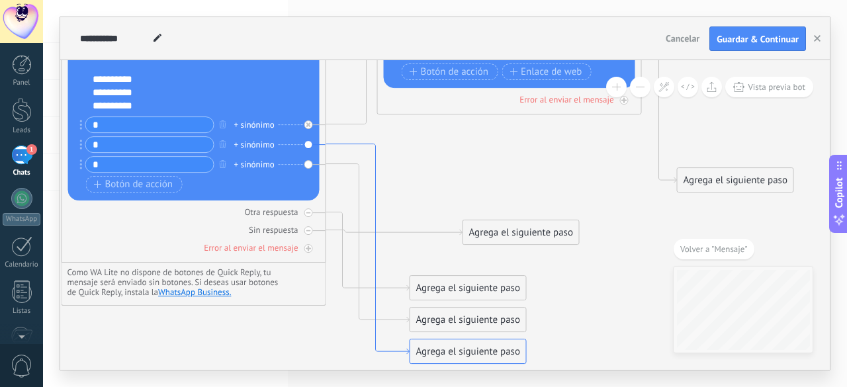
click at [333, 144] on icon at bounding box center [367, 249] width 83 height 210
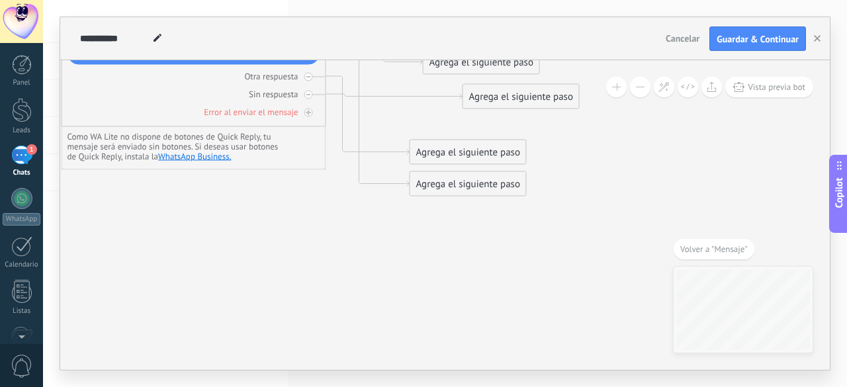
drag, startPoint x: 467, startPoint y: 212, endPoint x: 481, endPoint y: 58, distance: 154.1
click at [481, 58] on div "**********" at bounding box center [445, 193] width 770 height 353
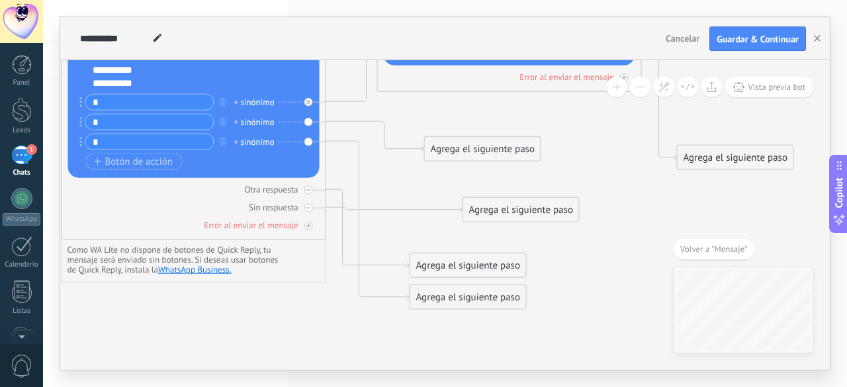
drag, startPoint x: 471, startPoint y: 176, endPoint x: 477, endPoint y: 126, distance: 50.7
click at [477, 138] on div "Agrega el siguiente paso" at bounding box center [483, 149] width 116 height 22
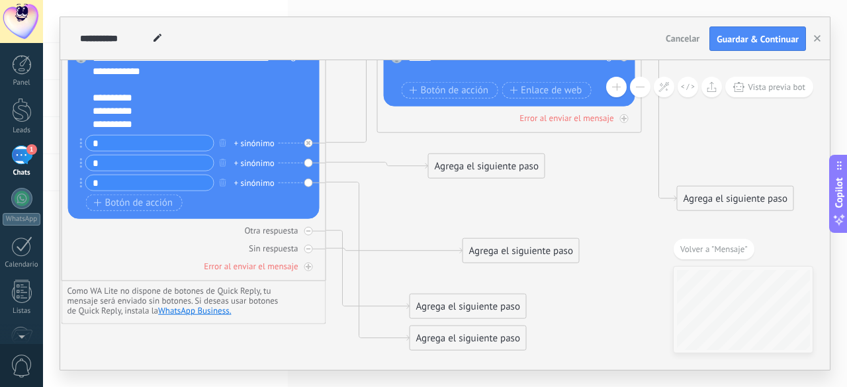
click at [494, 168] on div "Agrega el siguiente paso" at bounding box center [487, 167] width 116 height 22
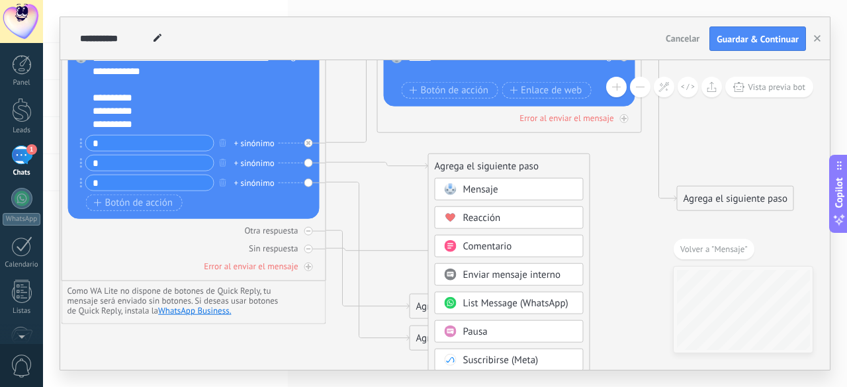
click at [494, 187] on span "Mensaje" at bounding box center [480, 189] width 35 height 13
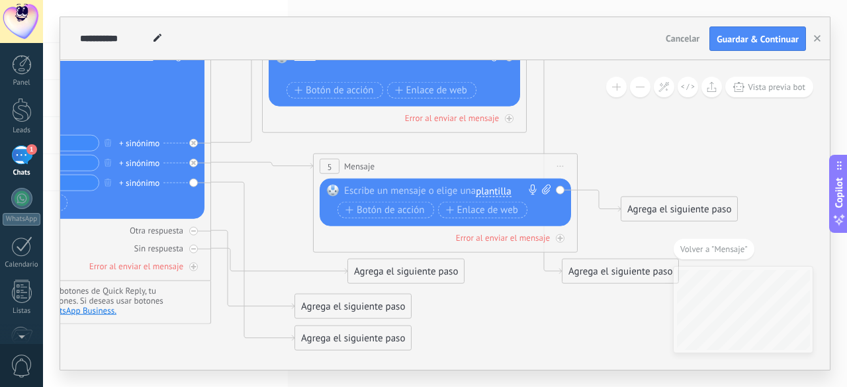
click at [412, 187] on div at bounding box center [442, 191] width 197 height 13
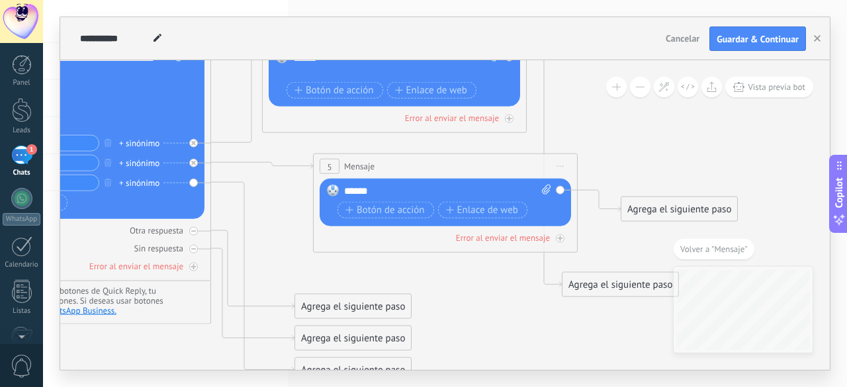
click at [291, 261] on icon at bounding box center [242, 164] width 1564 height 1035
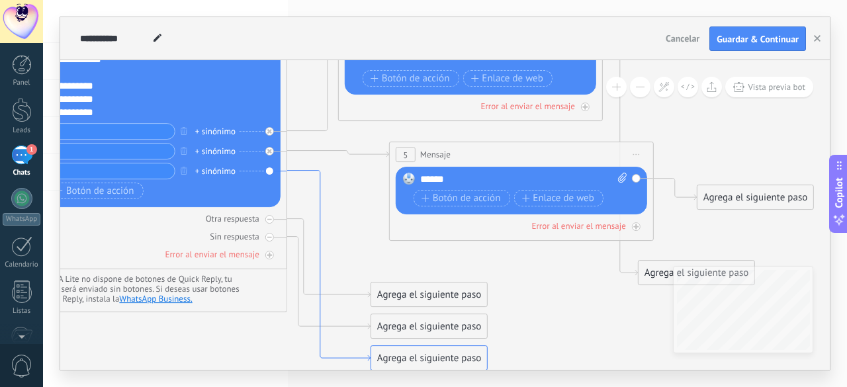
click at [318, 179] on icon at bounding box center [328, 266] width 83 height 190
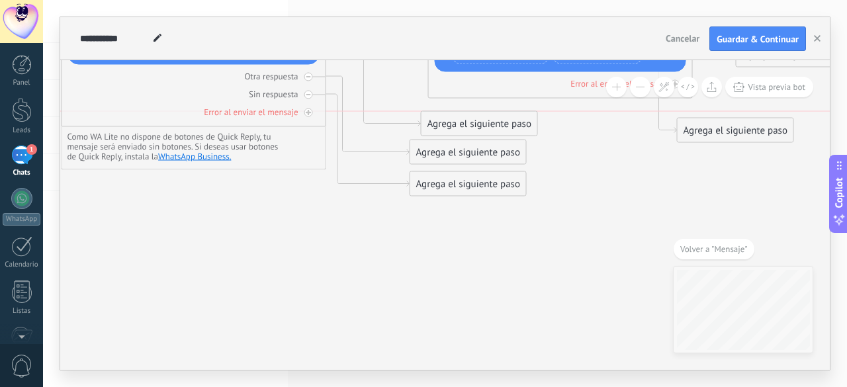
drag, startPoint x: 473, startPoint y: 220, endPoint x: 485, endPoint y: 123, distance: 98.0
click at [485, 123] on div "Agrega el siguiente paso" at bounding box center [480, 124] width 116 height 22
click at [487, 119] on div "Agrega el siguiente paso" at bounding box center [480, 124] width 116 height 22
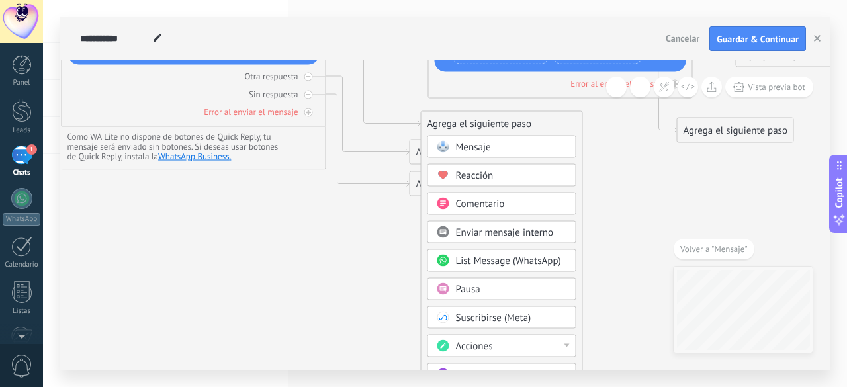
click at [481, 150] on span "Mensaje" at bounding box center [473, 147] width 35 height 13
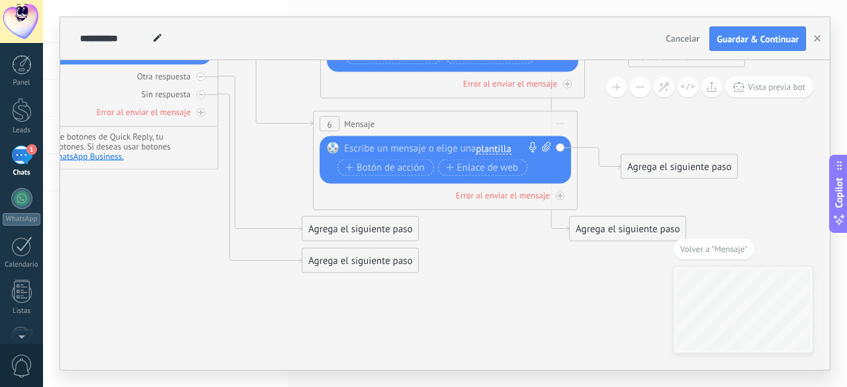
click at [440, 150] on div at bounding box center [442, 148] width 197 height 13
click at [469, 244] on icon at bounding box center [249, 48] width 1564 height 1112
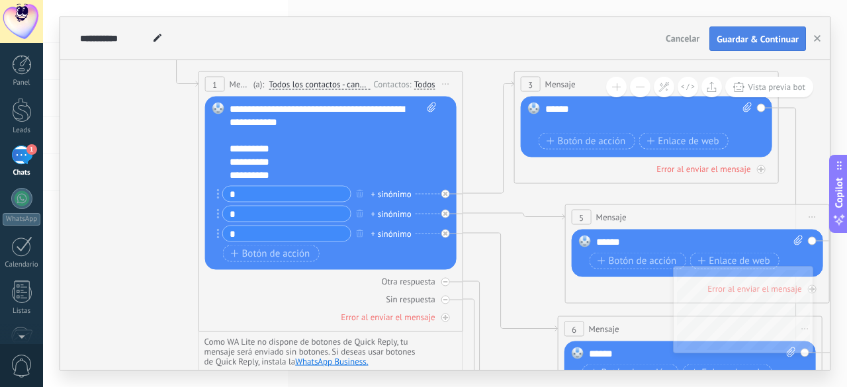
click at [738, 28] on button "Guardar & Continuar" at bounding box center [758, 38] width 97 height 25
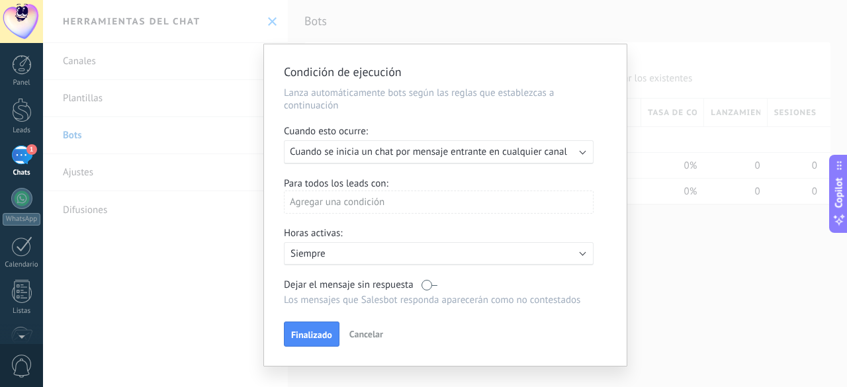
click at [453, 156] on span "Cuando se inicia un chat por mensaje entrante en cualquier canal" at bounding box center [428, 152] width 277 height 13
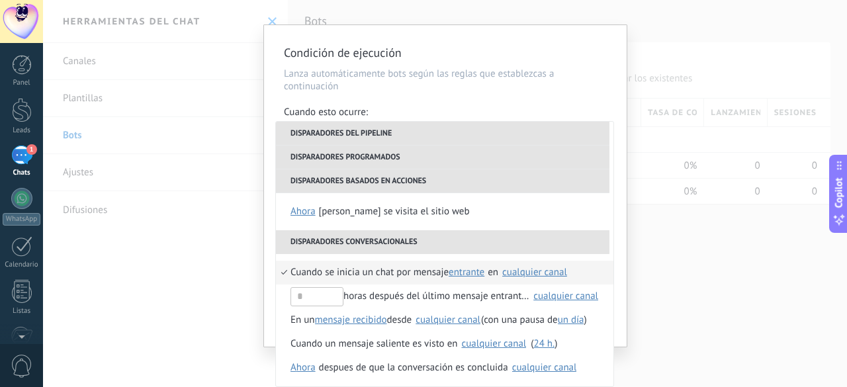
scroll to position [0, 0]
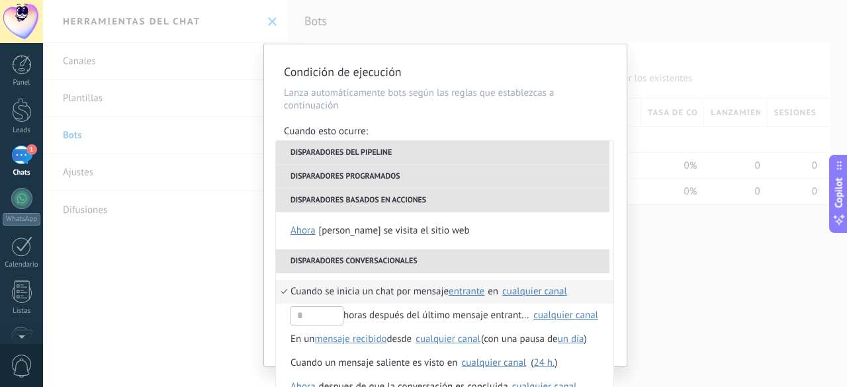
click at [536, 177] on li "Disparadores programados" at bounding box center [443, 177] width 334 height 24
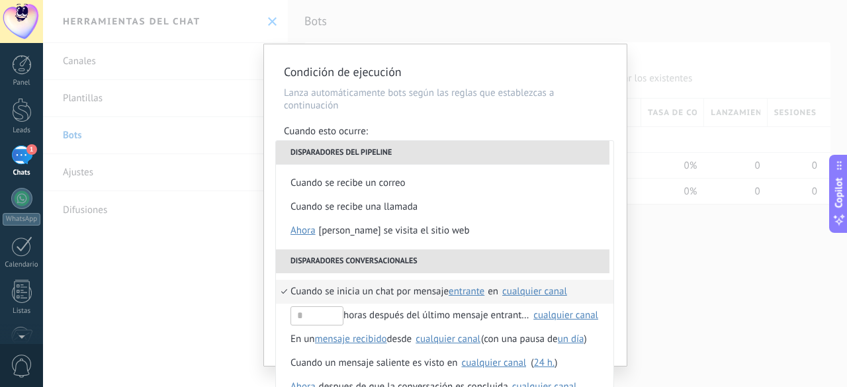
scroll to position [156, 0]
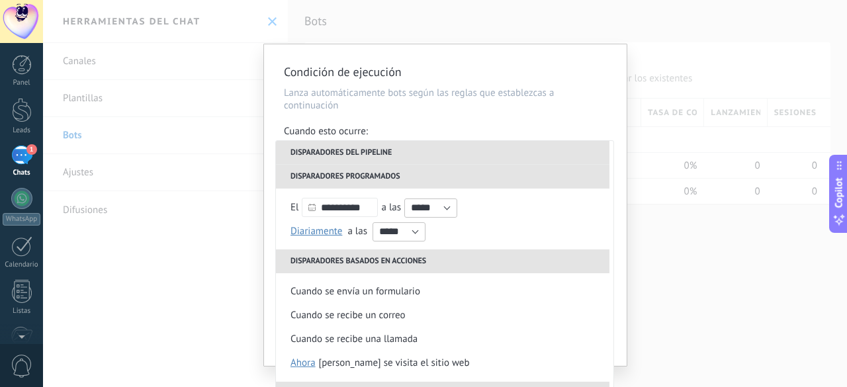
click at [476, 146] on li "Disparadores del pipeline" at bounding box center [443, 153] width 334 height 24
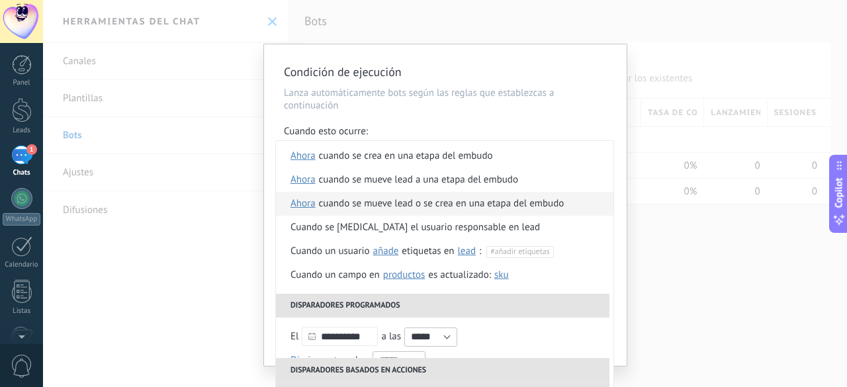
scroll to position [0, 0]
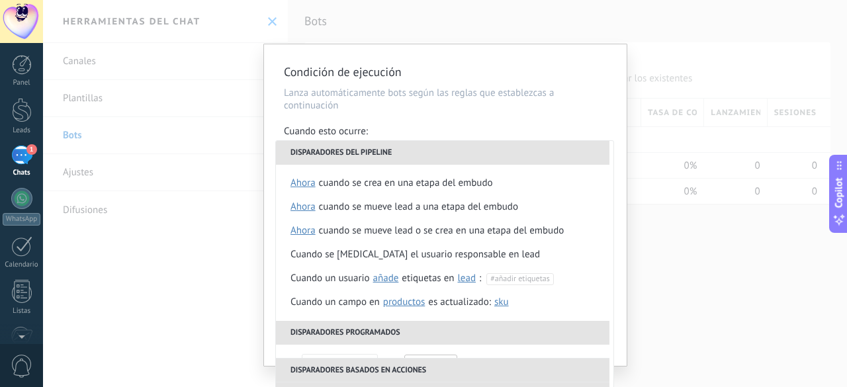
click at [474, 114] on div "Condición de ejecución Lanza automáticamente bots según las reglas que establez…" at bounding box center [445, 205] width 363 height 322
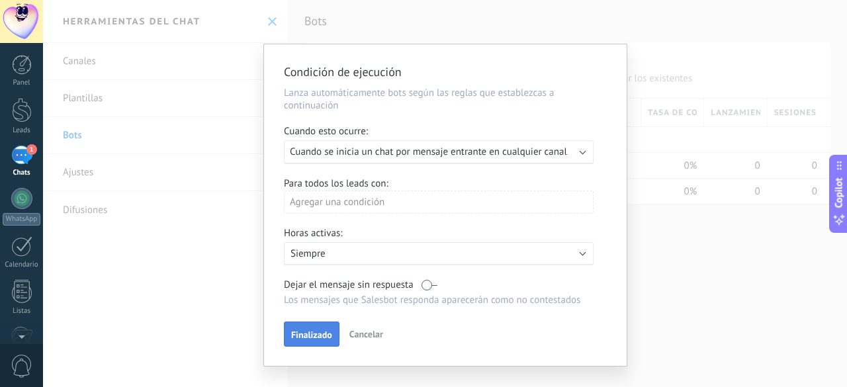
click at [319, 337] on span "Finalizado" at bounding box center [311, 334] width 41 height 9
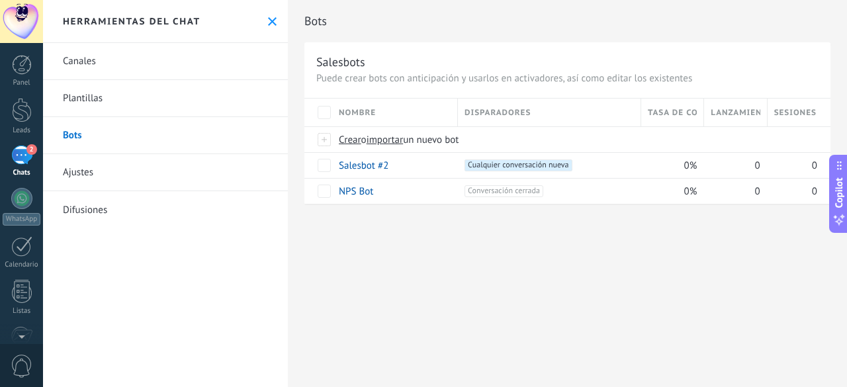
click at [24, 150] on div "2" at bounding box center [21, 155] width 21 height 19
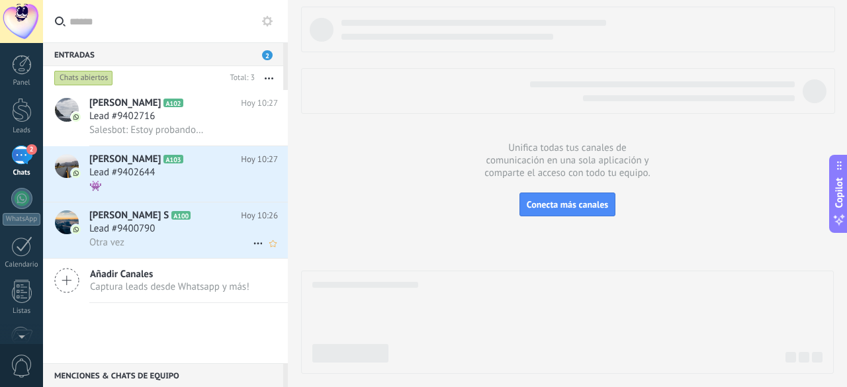
click at [171, 226] on div "Lead #9400790" at bounding box center [183, 228] width 189 height 13
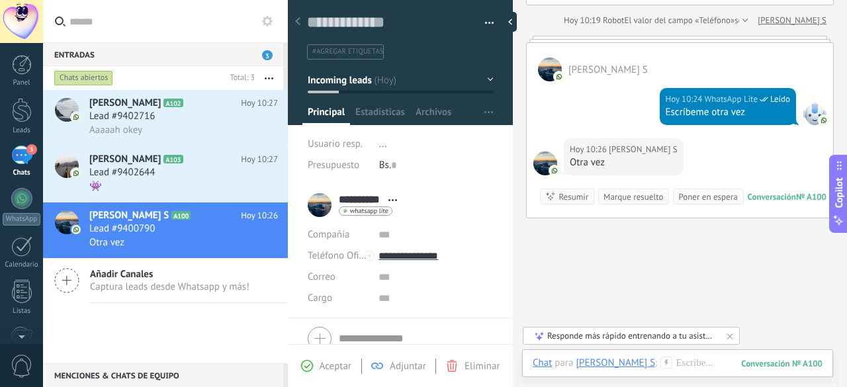
scroll to position [403, 0]
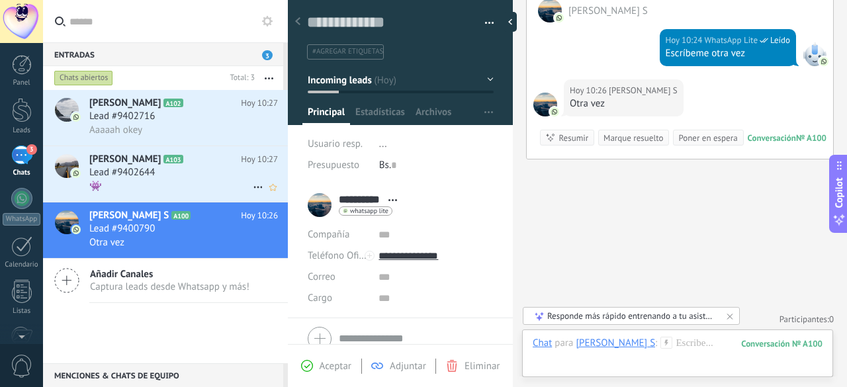
click at [203, 177] on div "Lead #9402644" at bounding box center [183, 172] width 189 height 13
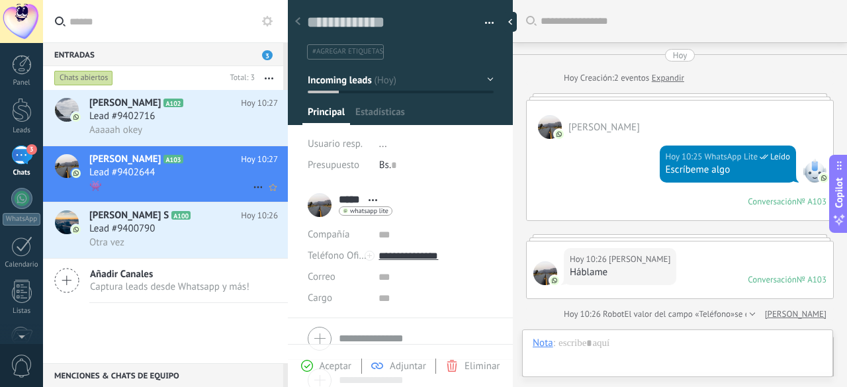
scroll to position [735, 0]
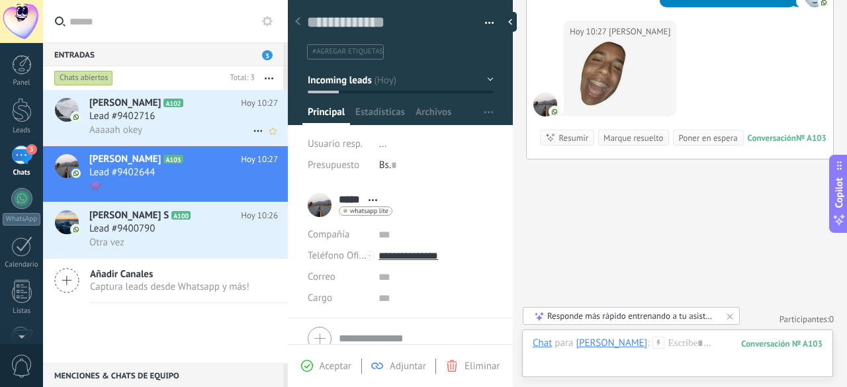
click at [117, 129] on span "Aaaaah okey" at bounding box center [115, 130] width 53 height 13
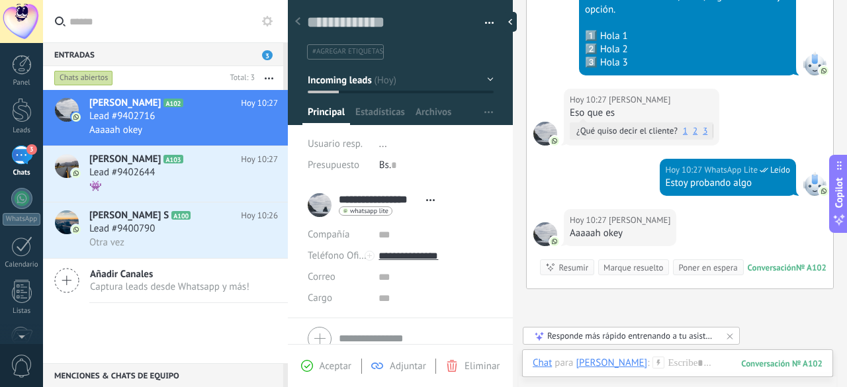
scroll to position [554, 0]
click at [205, 230] on div "Lead #9400790" at bounding box center [183, 228] width 189 height 13
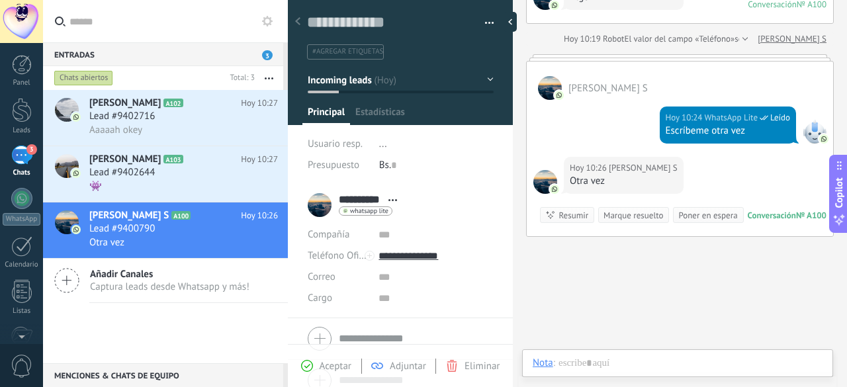
scroll to position [20, 0]
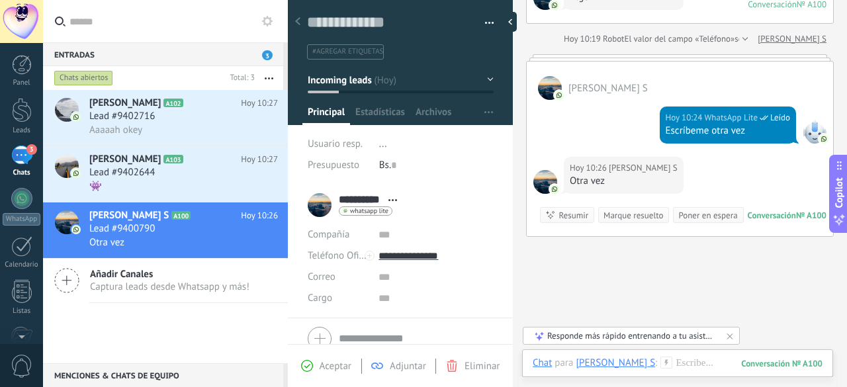
click at [489, 365] on span "Eliminar" at bounding box center [482, 366] width 35 height 13
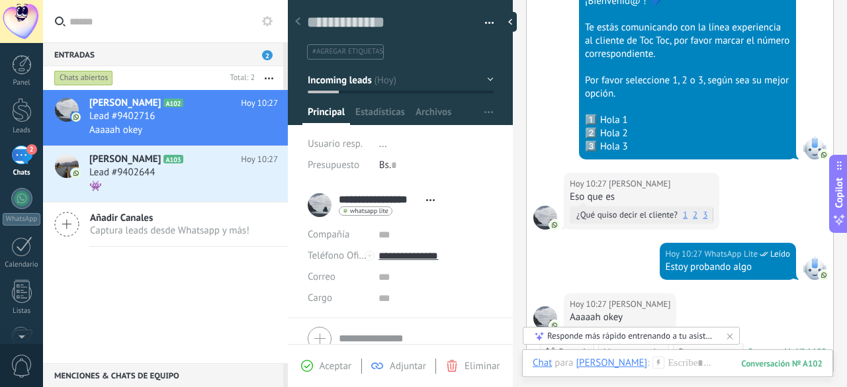
click at [729, 339] on icon at bounding box center [730, 336] width 11 height 11
click at [161, 179] on h3 "Lead #9402644" at bounding box center [125, 172] width 72 height 13
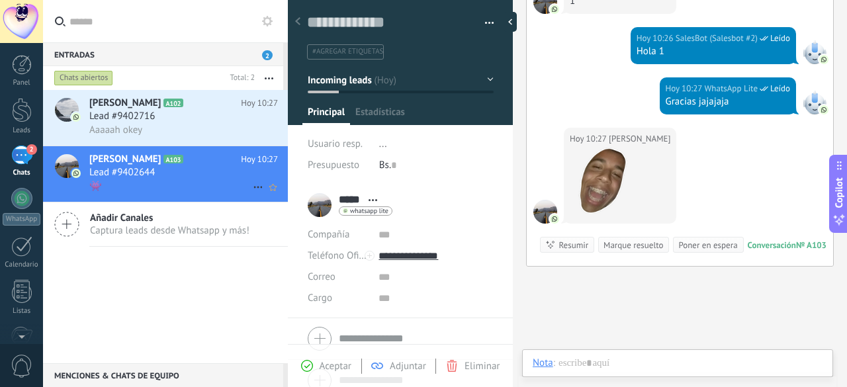
scroll to position [20, 0]
click at [179, 116] on div "Lead #9402716" at bounding box center [183, 116] width 189 height 13
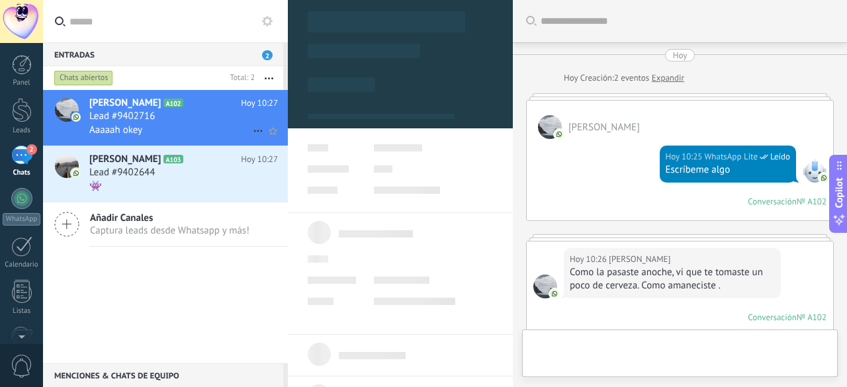
type textarea "**********"
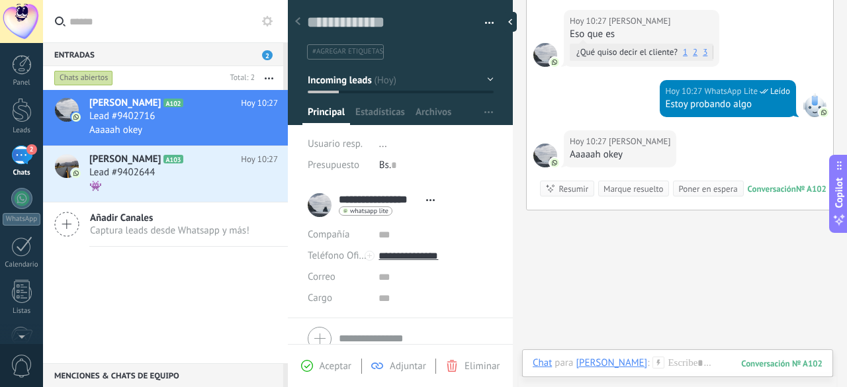
click at [27, 169] on div "Chats" at bounding box center [22, 173] width 38 height 9
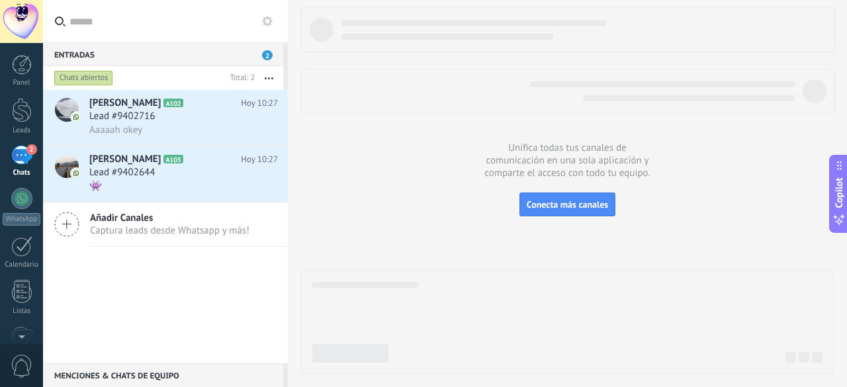
click at [263, 24] on icon at bounding box center [267, 21] width 11 height 11
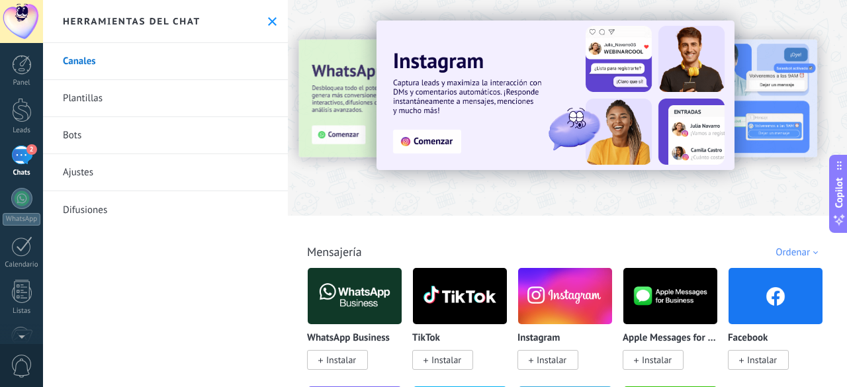
click at [158, 140] on link "Bots" at bounding box center [165, 135] width 245 height 37
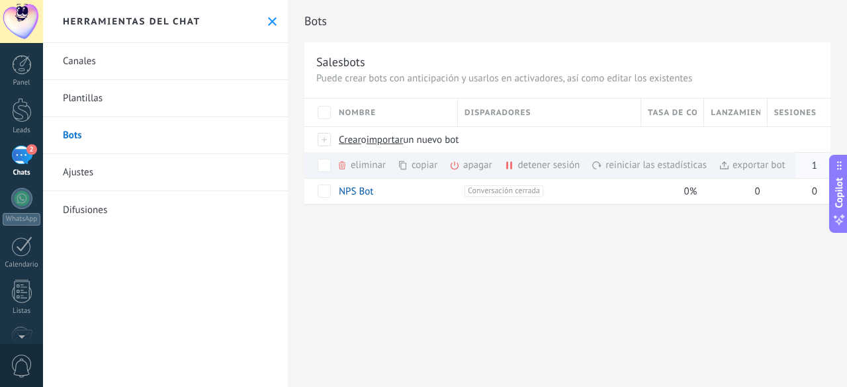
click at [471, 164] on div "apagar màs" at bounding box center [493, 165] width 88 height 26
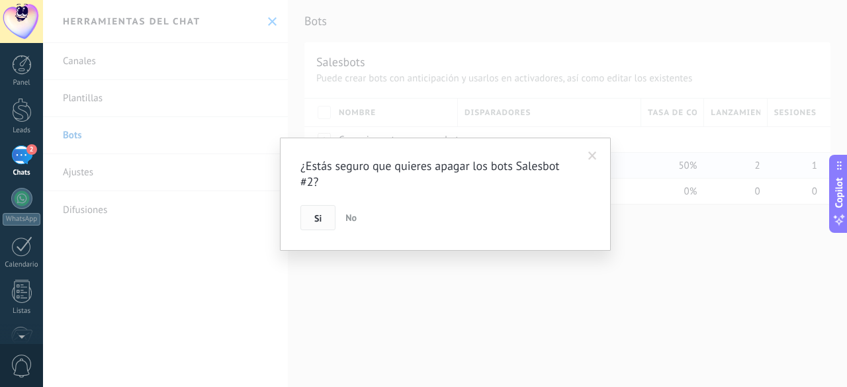
click at [326, 229] on button "Si" at bounding box center [318, 217] width 35 height 25
